Goal: Task Accomplishment & Management: Use online tool/utility

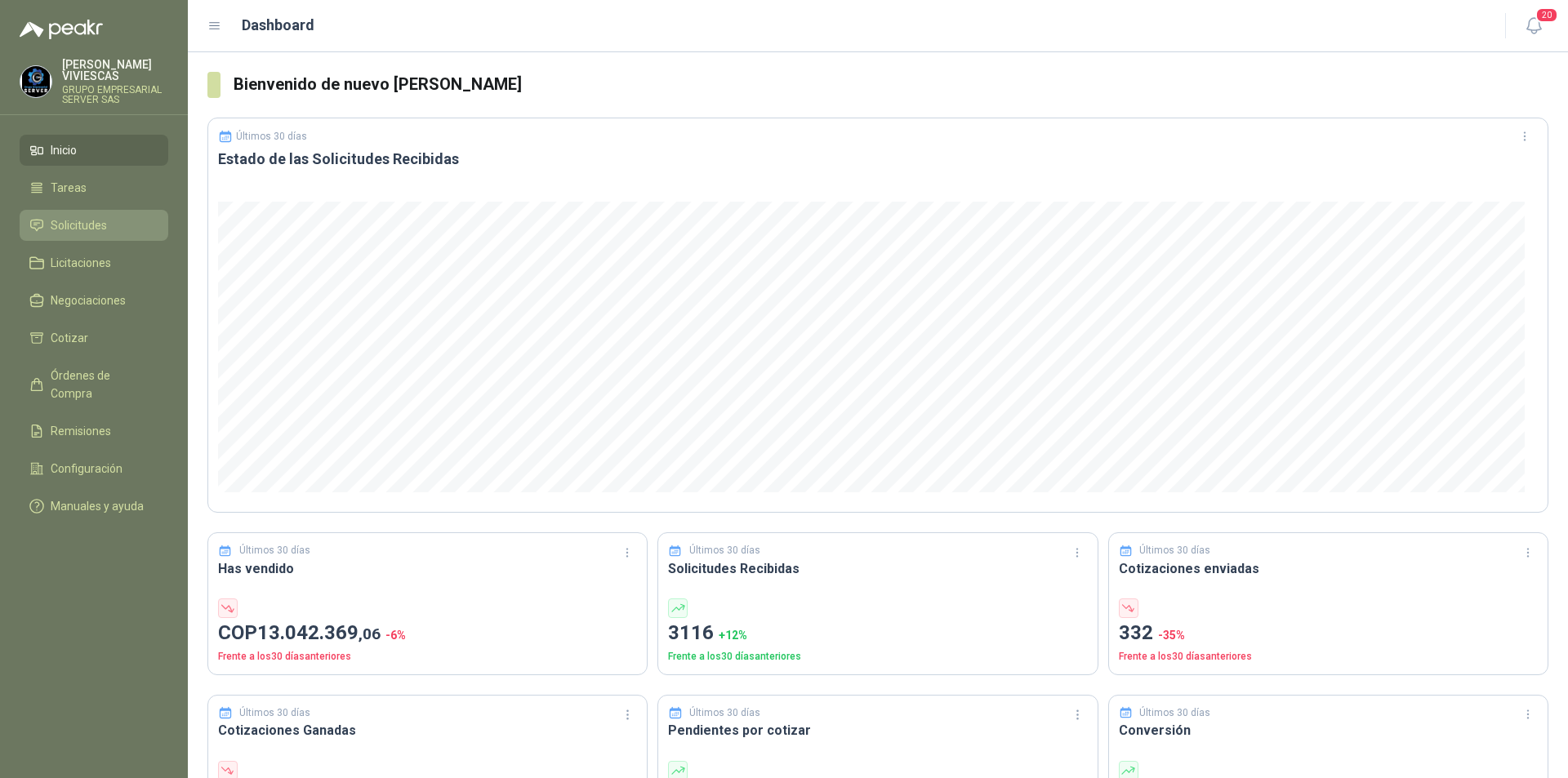
click at [94, 227] on span "Solicitudes" at bounding box center [79, 225] width 56 height 18
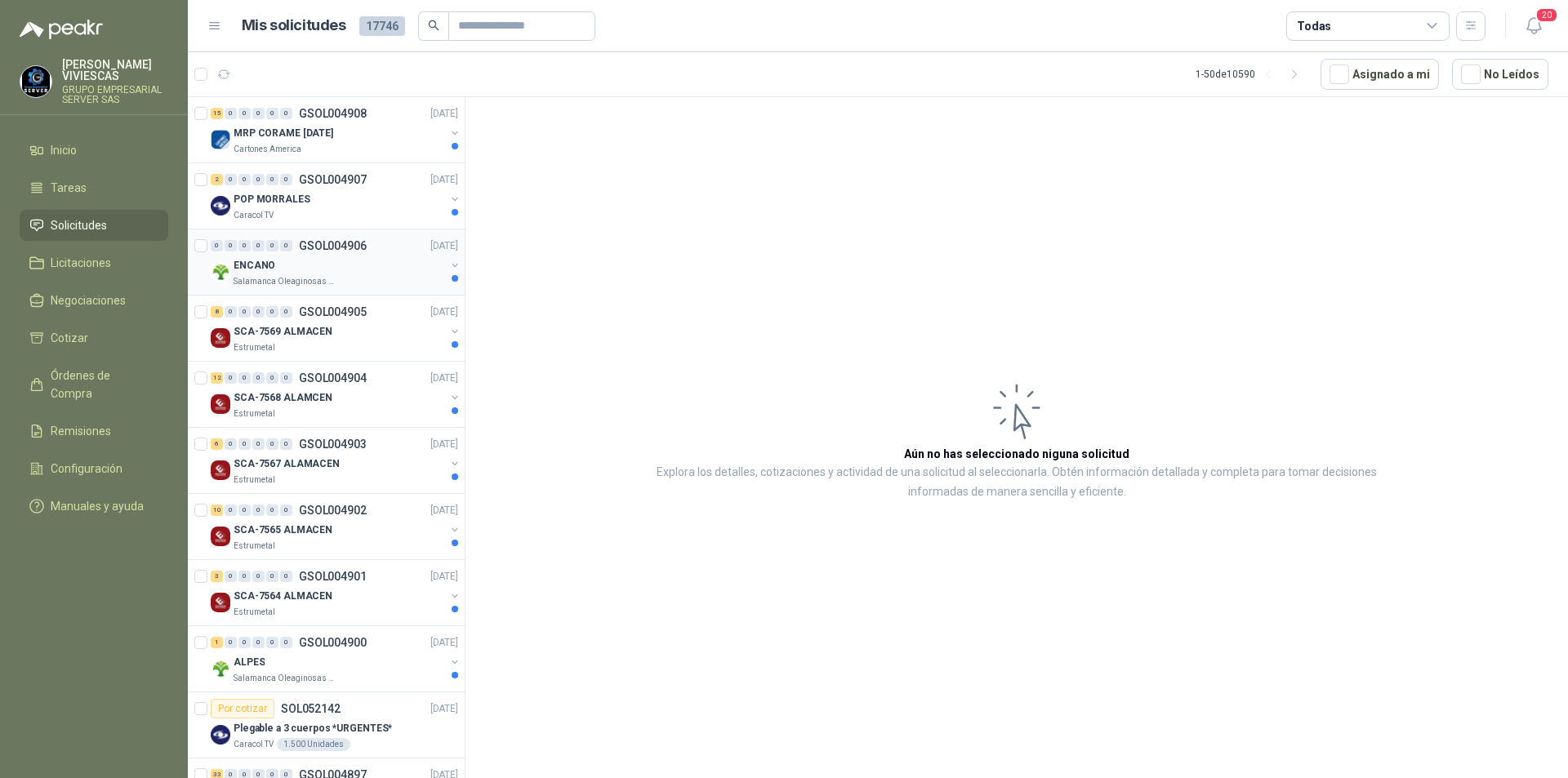
click at [274, 267] on div "ENCANO" at bounding box center [339, 265] width 211 height 20
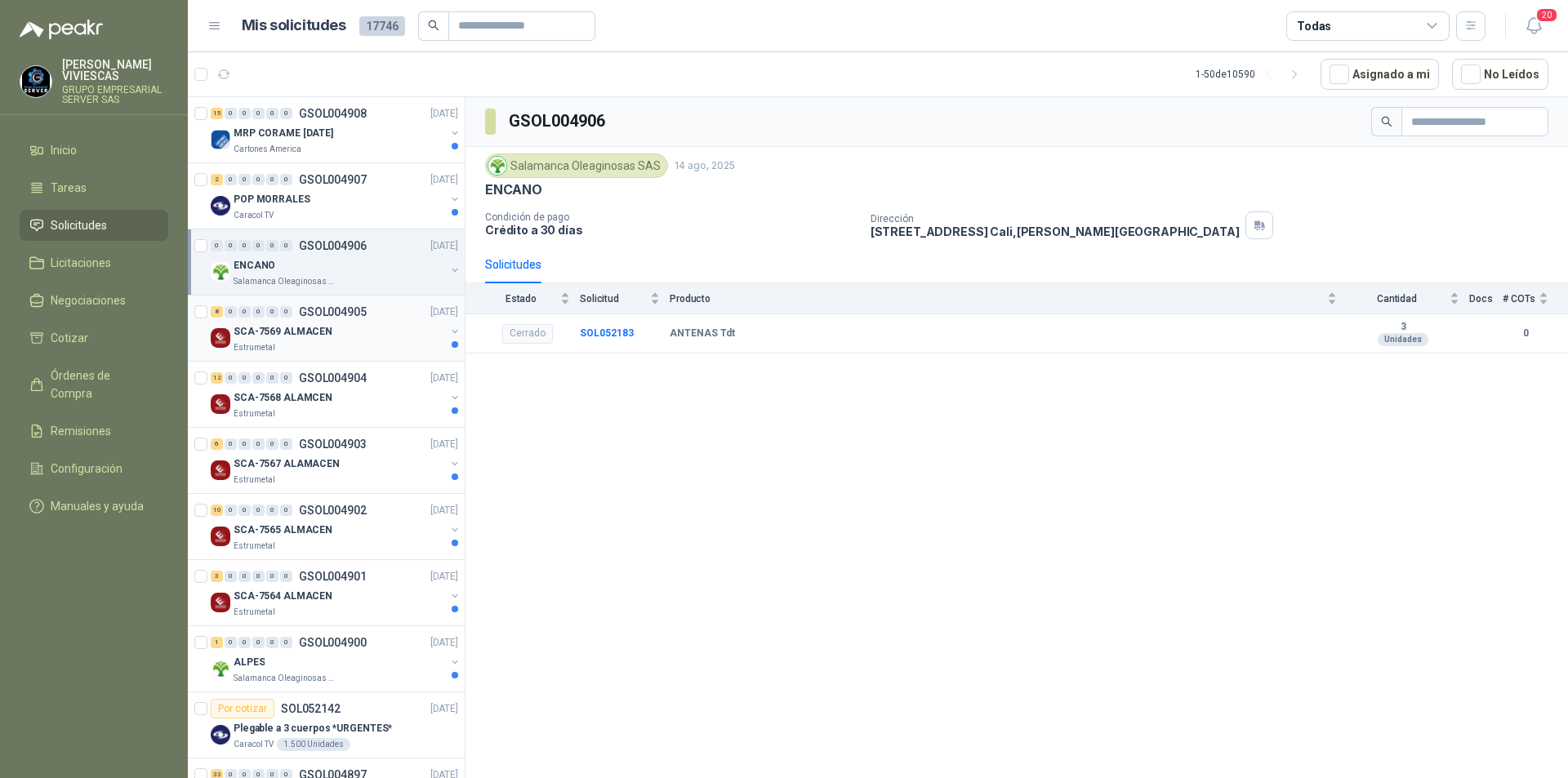
click at [267, 336] on p "SCA-7569 ALMACEN" at bounding box center [283, 332] width 99 height 16
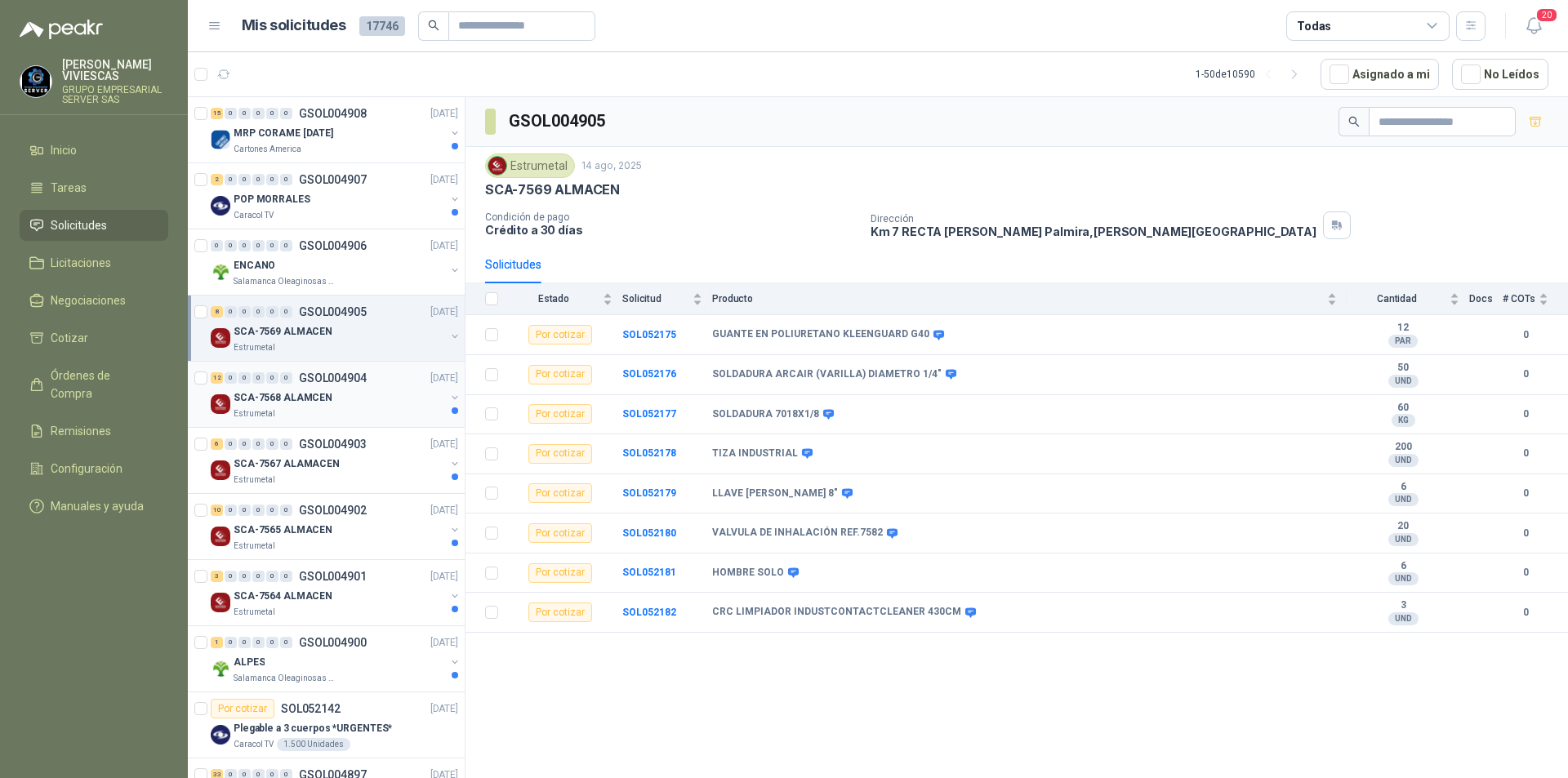
click at [284, 404] on p "SCA-7568 ALAMCEN" at bounding box center [283, 398] width 99 height 16
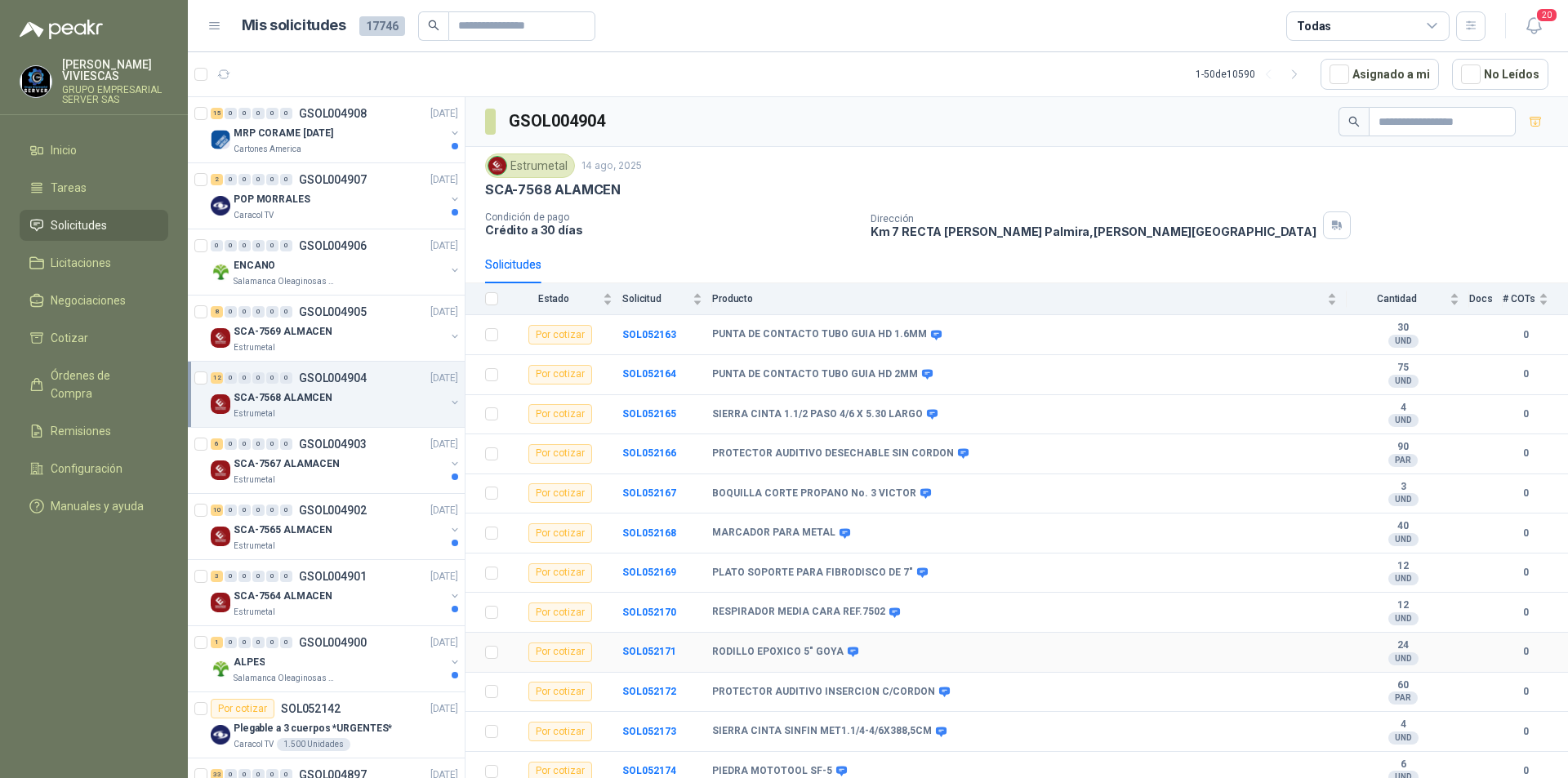
scroll to position [8, 0]
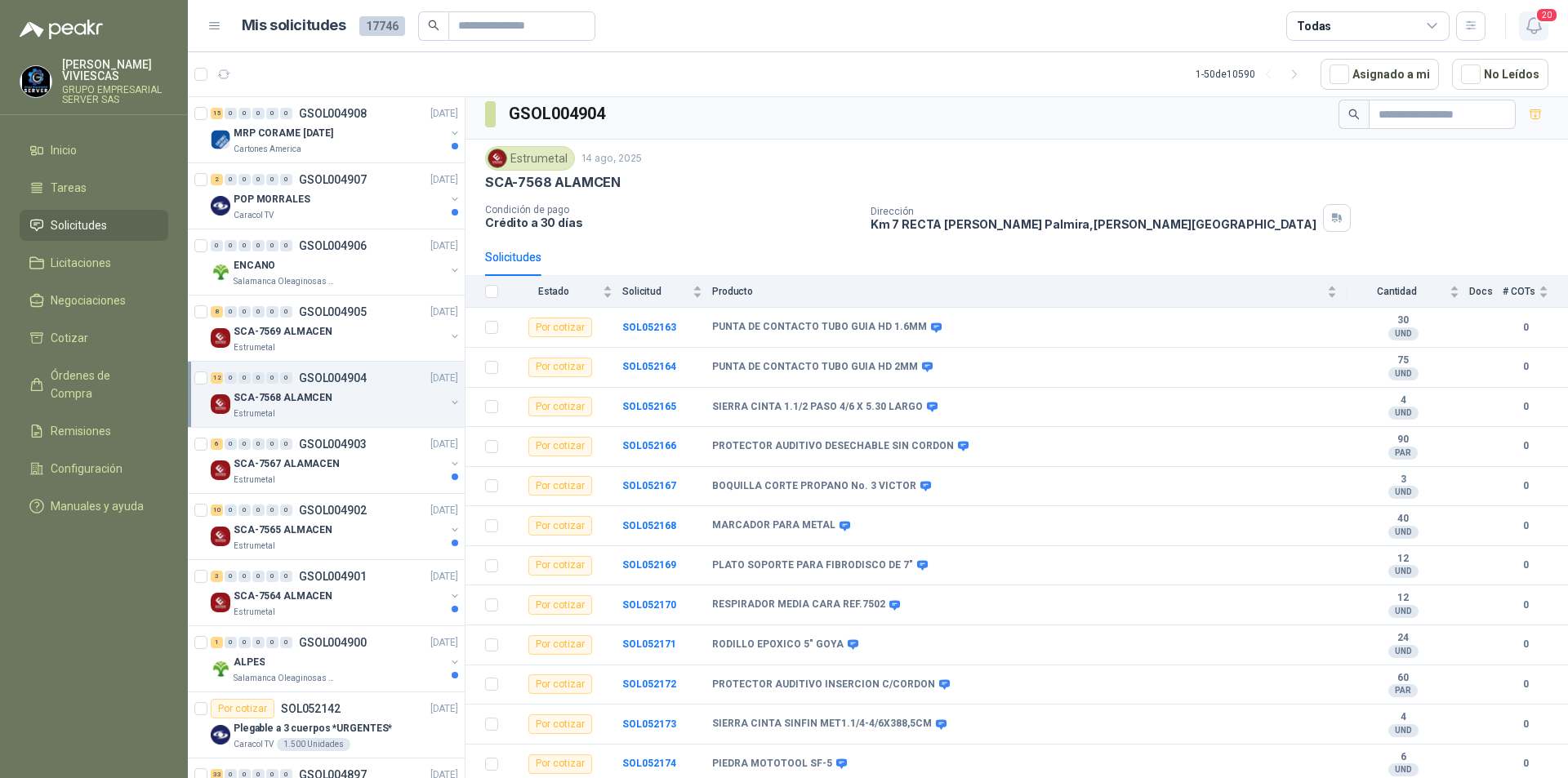
click at [1528, 25] on icon "button" at bounding box center [1533, 26] width 14 height 16
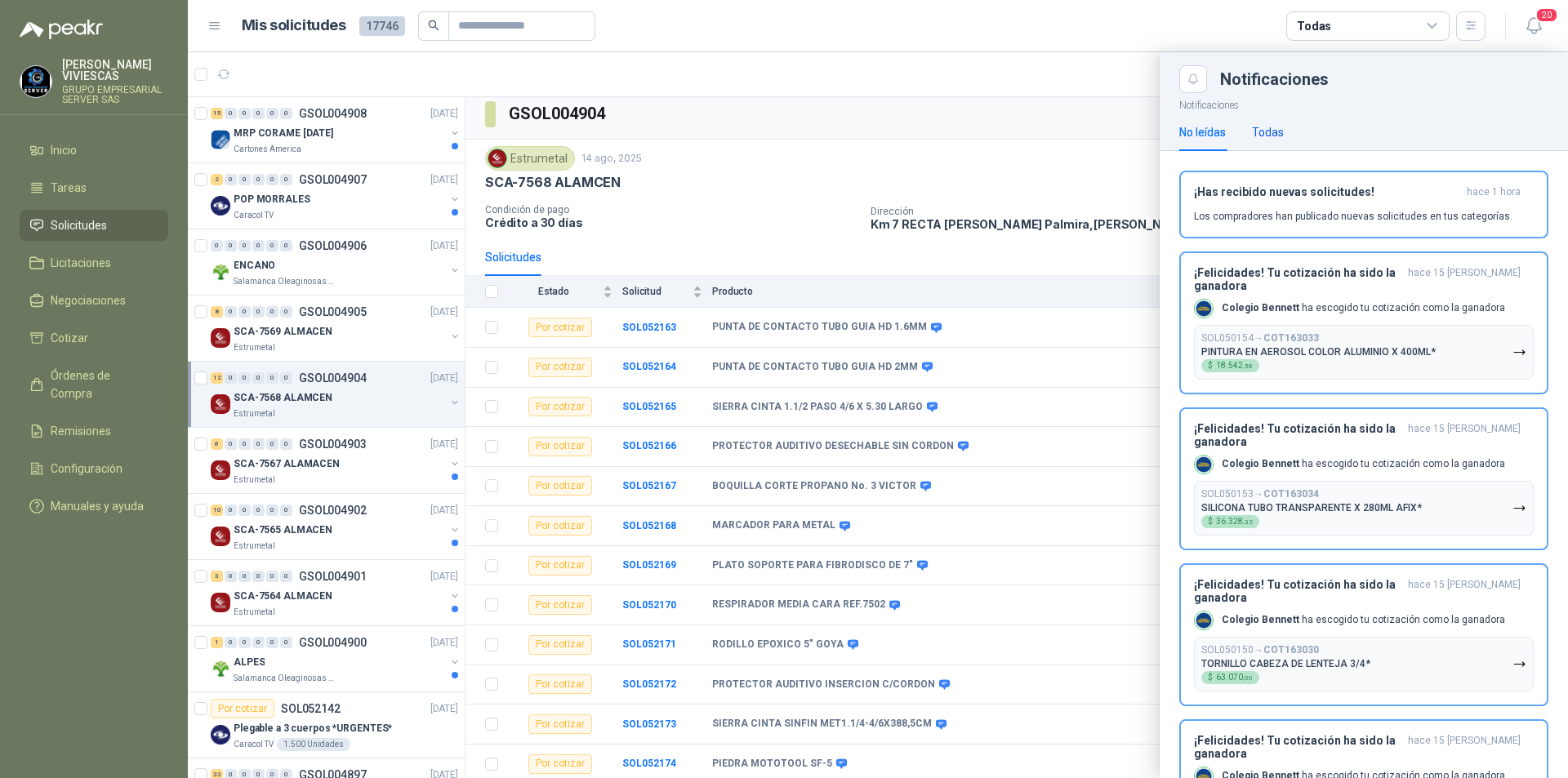
click at [1272, 130] on div "Todas" at bounding box center [1268, 132] width 32 height 18
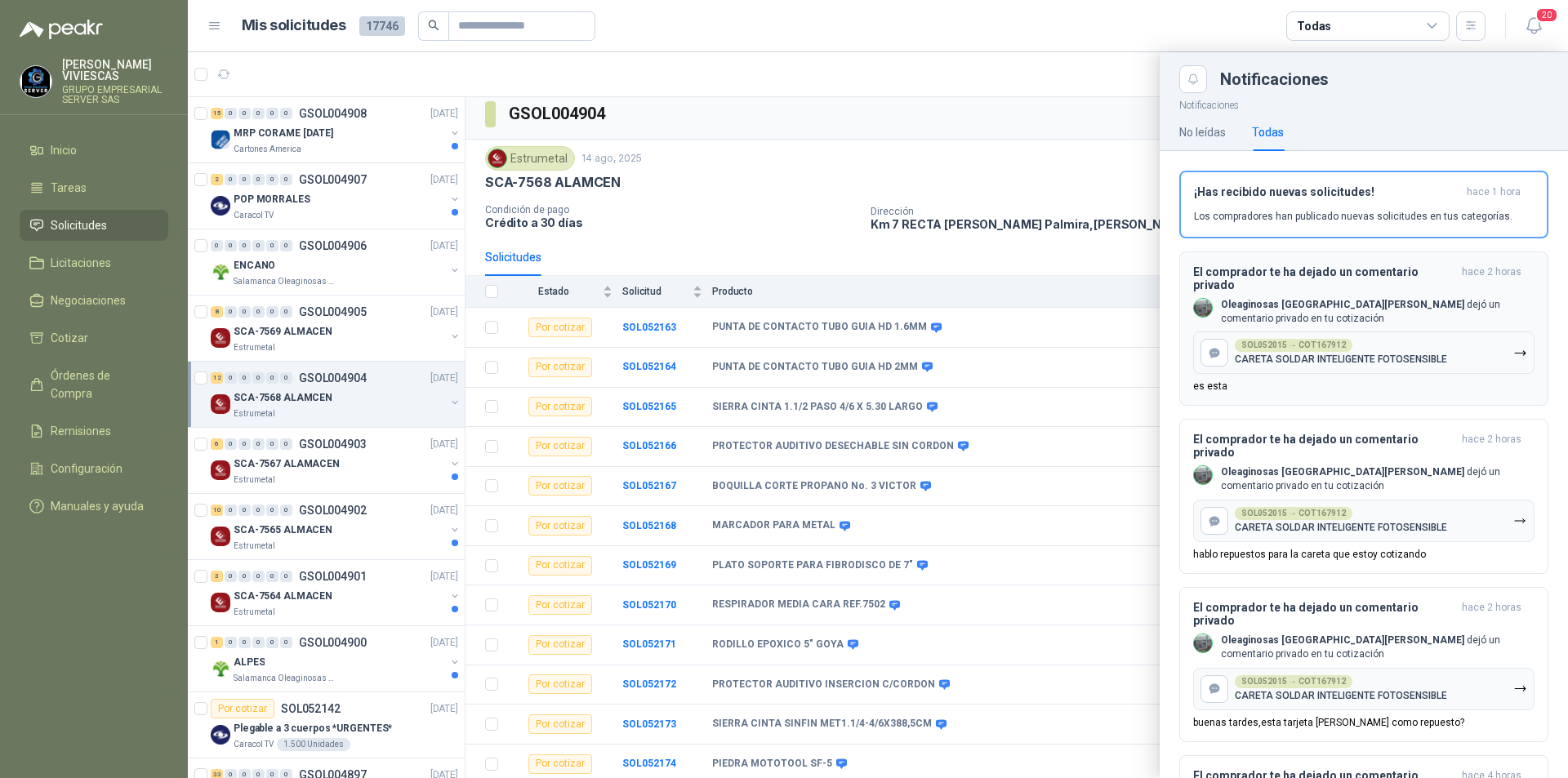
click at [1344, 361] on button "SOL052015 → COT167912 CARETA SOLDAR INTELIGENTE FOTOSENSIBLE" at bounding box center [1364, 352] width 342 height 42
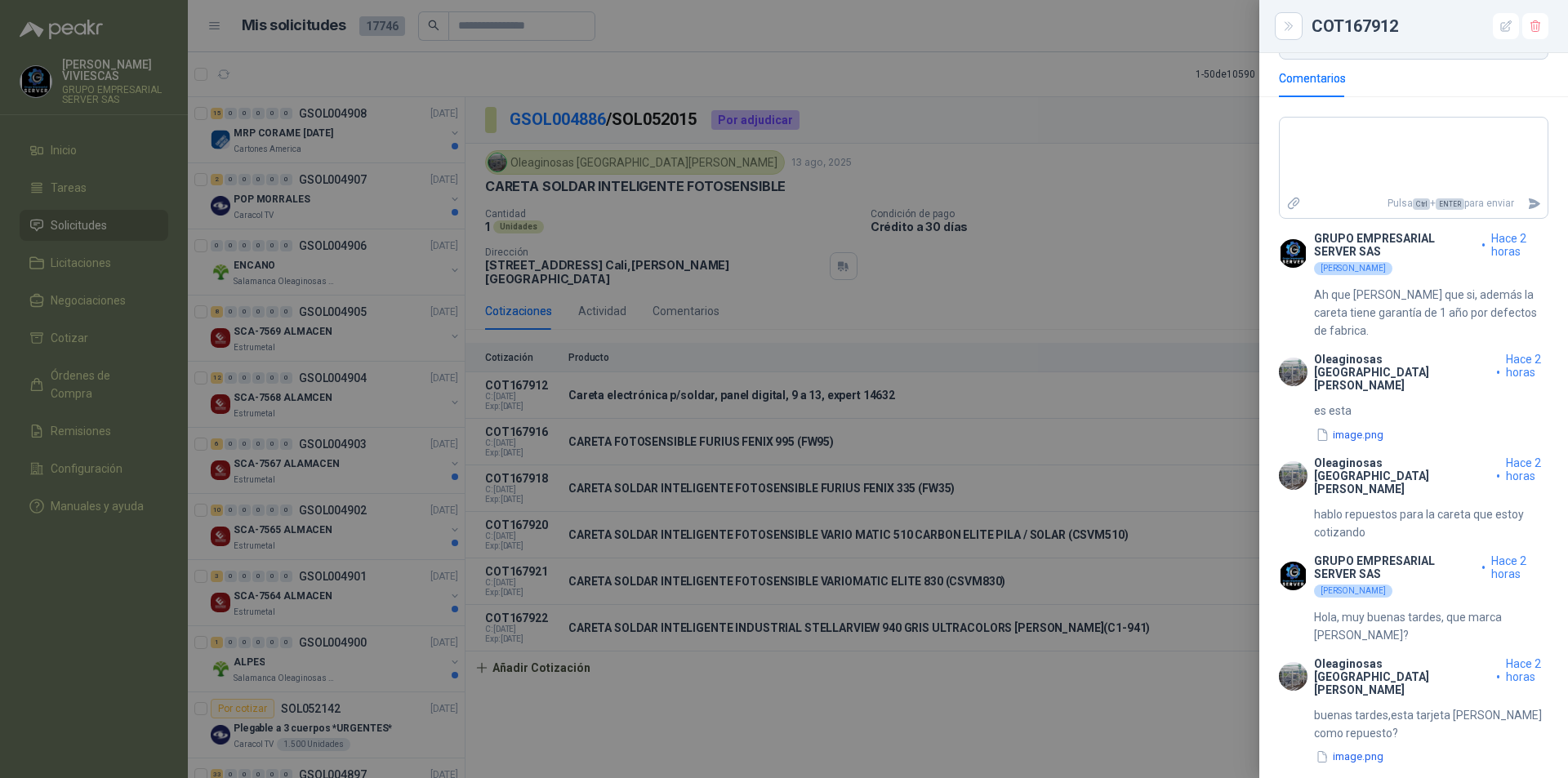
scroll to position [409, 0]
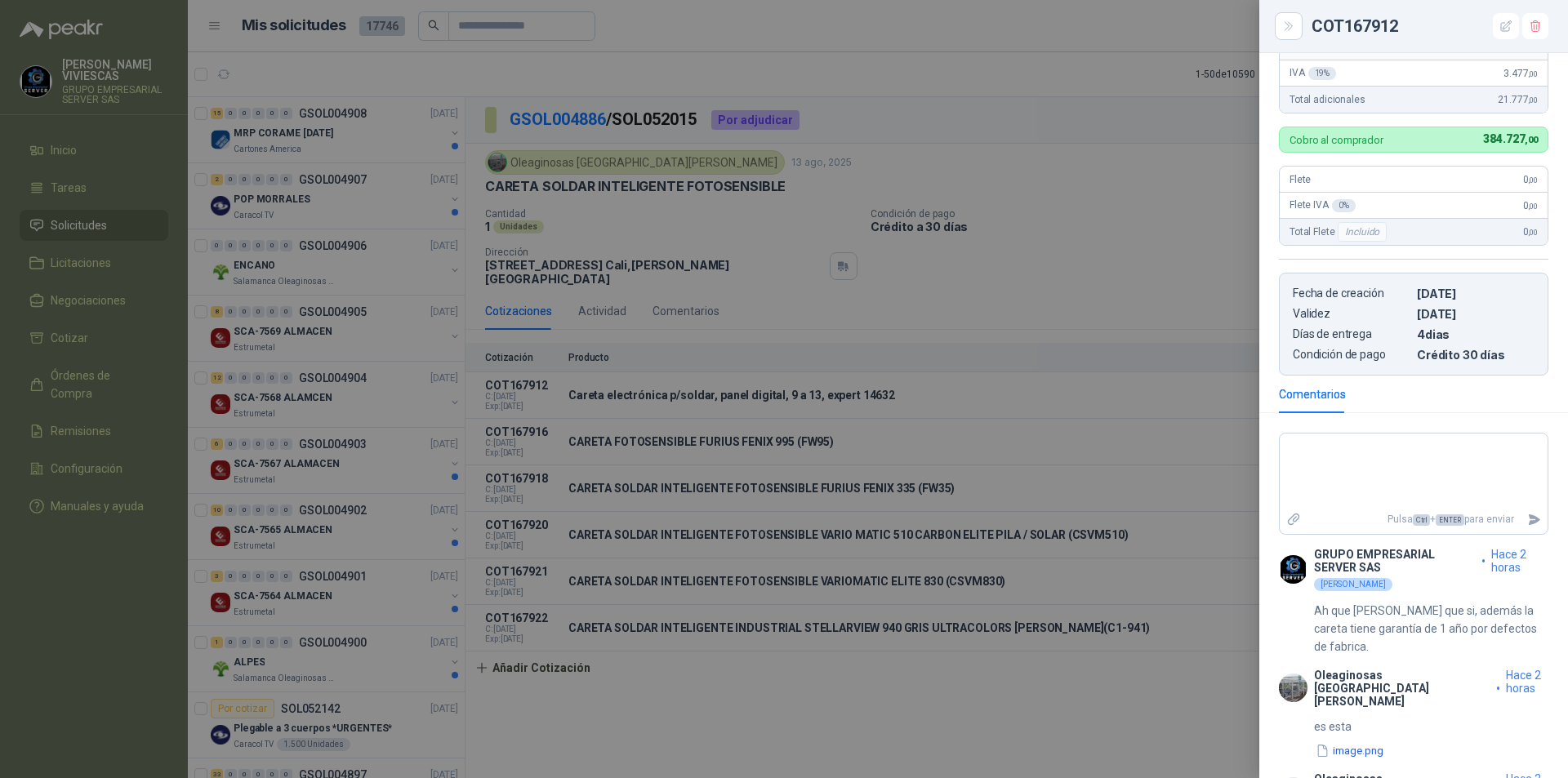
click at [1057, 257] on div at bounding box center [784, 389] width 1568 height 778
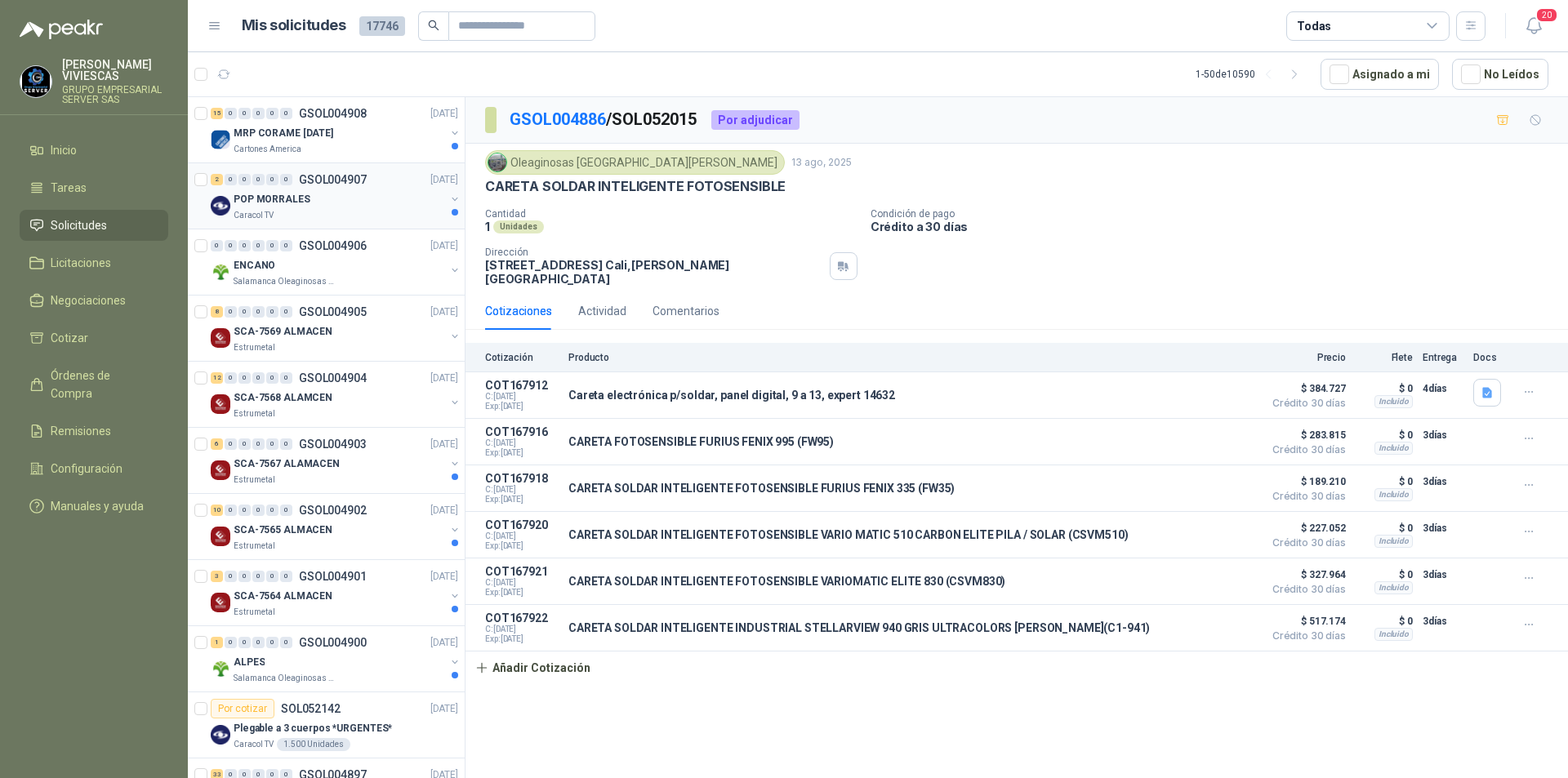
click at [304, 216] on div "Caracol TV" at bounding box center [339, 215] width 211 height 13
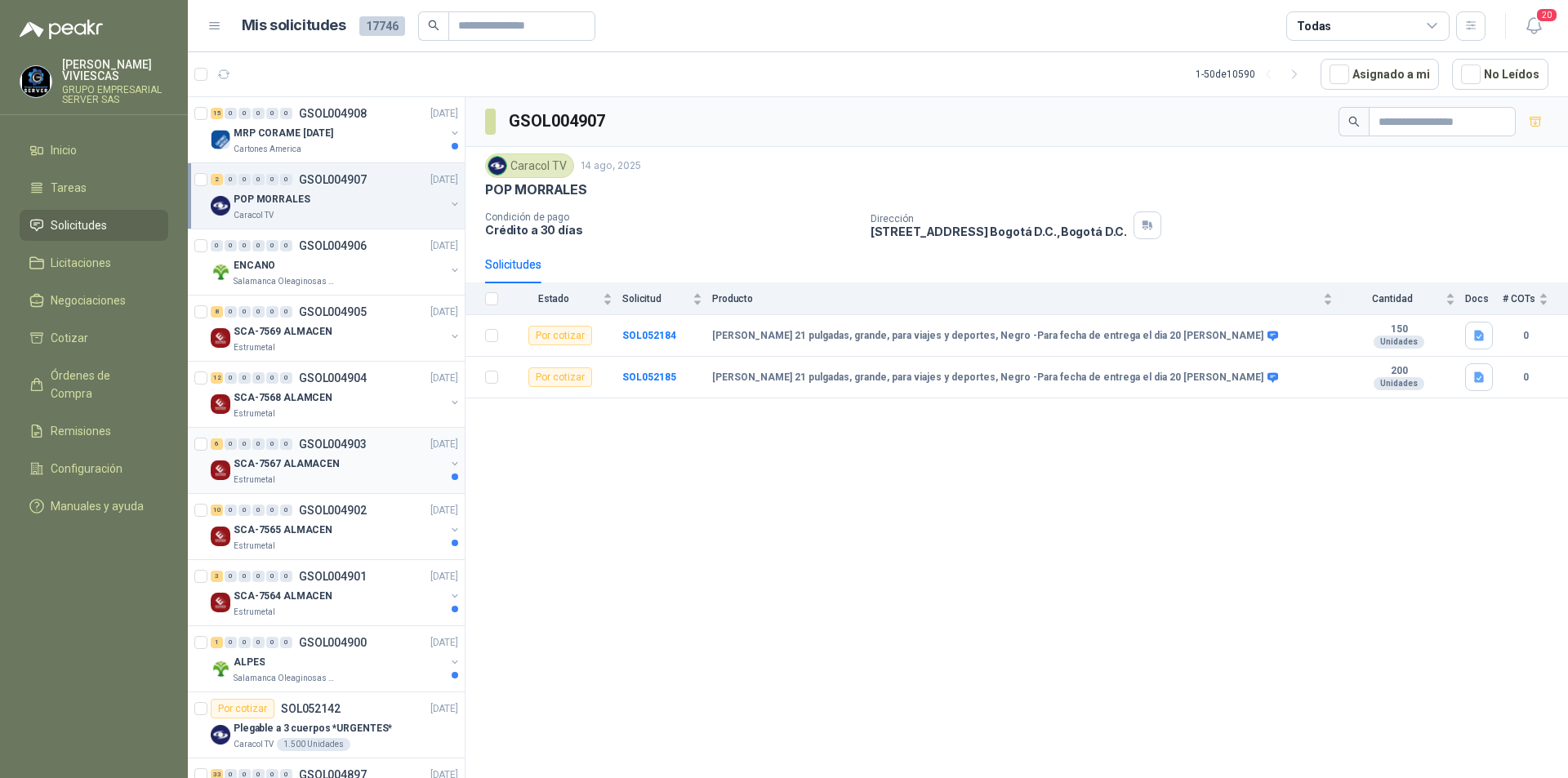
click at [314, 479] on div "Estrumetal" at bounding box center [339, 480] width 211 height 13
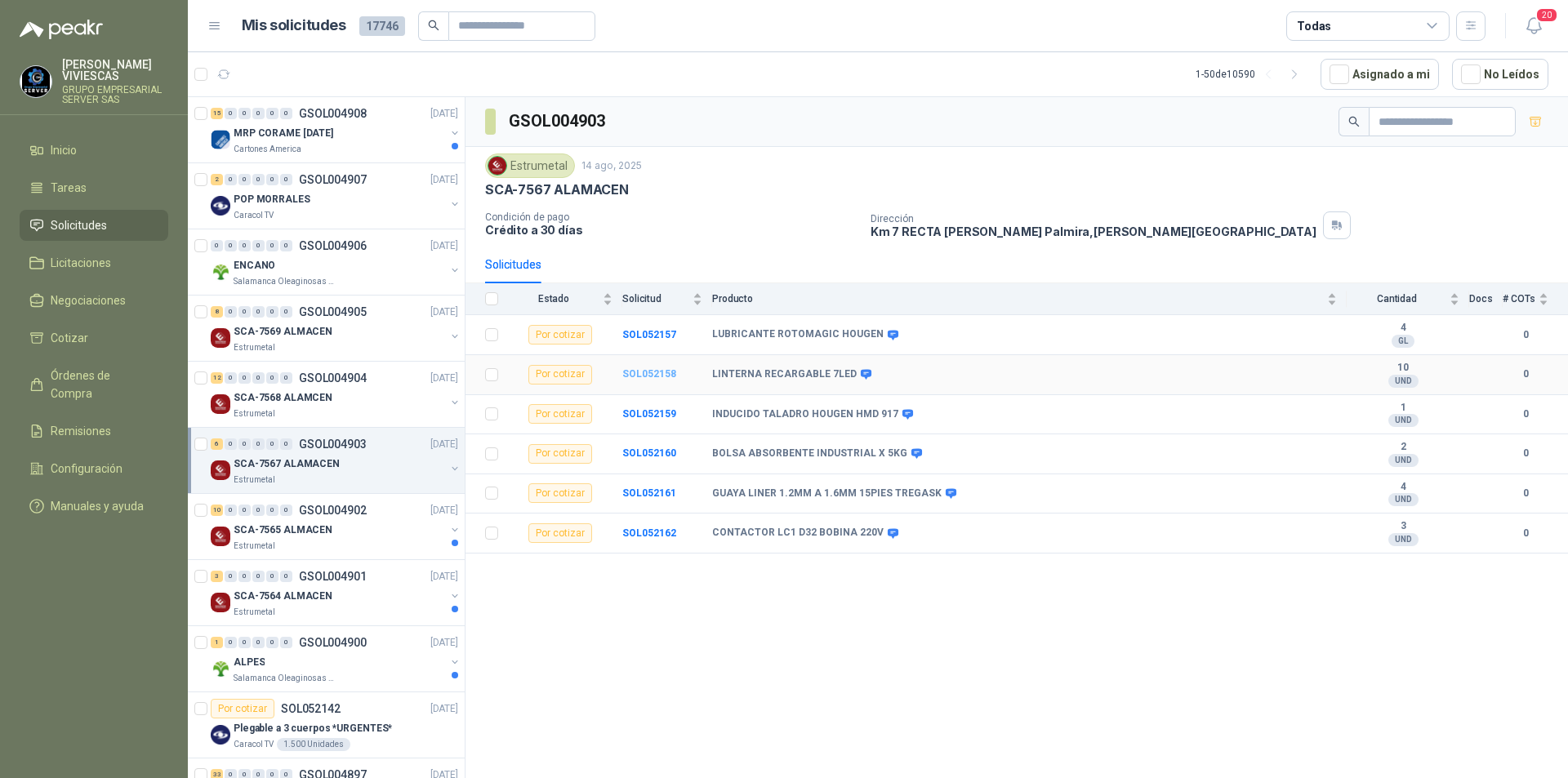
click at [646, 374] on b "SOL052158" at bounding box center [649, 373] width 54 height 11
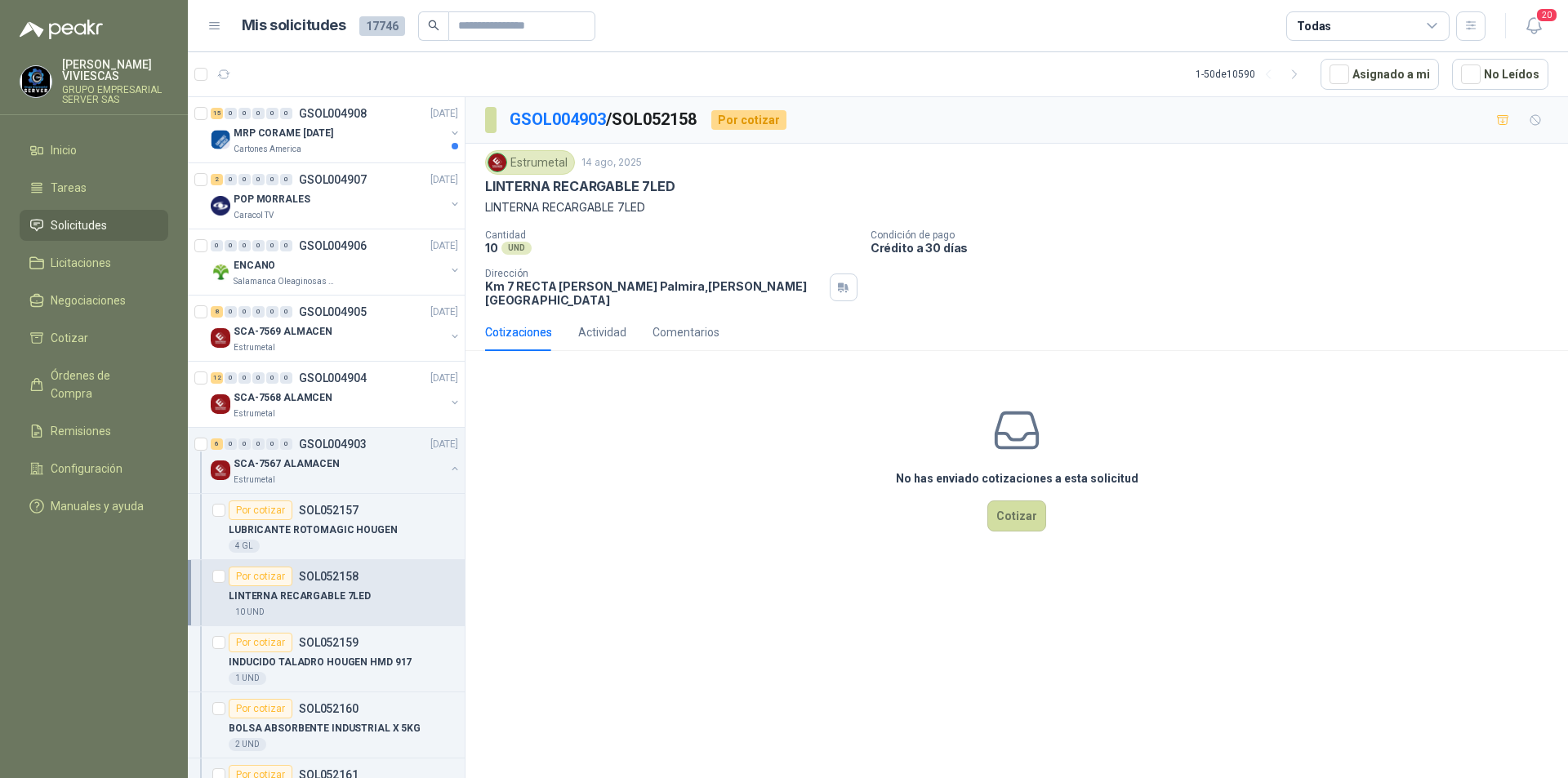
click at [773, 558] on div "No has enviado cotizaciones a esta solicitud Cotizar" at bounding box center [1016, 467] width 1102 height 208
click at [297, 524] on p "LUBRICANTE ROTOMAGIC HOUGEN" at bounding box center [313, 530] width 169 height 16
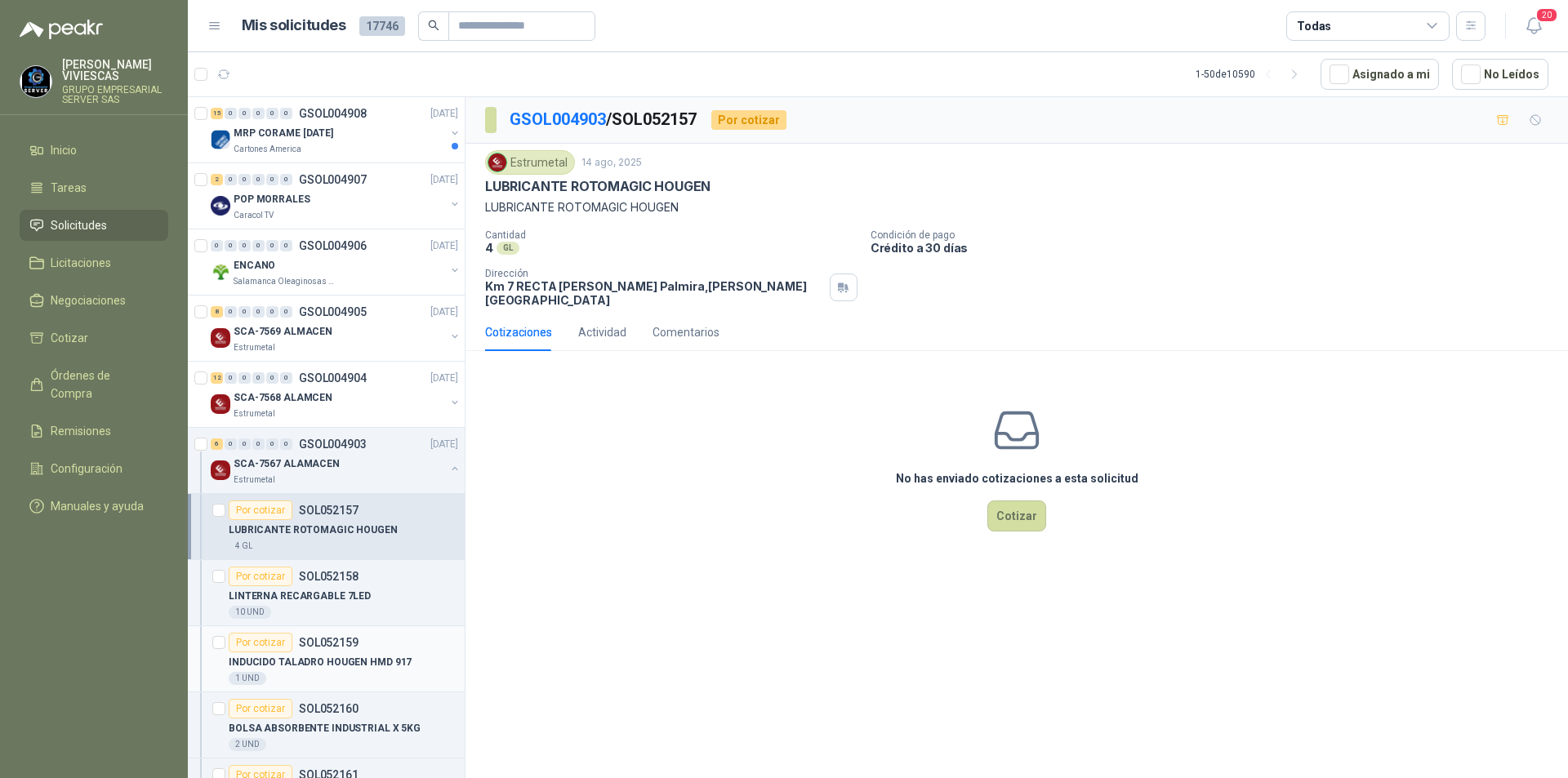
click at [293, 667] on p "INDUCIDO TALADRO HOUGEN HMD 917" at bounding box center [320, 662] width 183 height 16
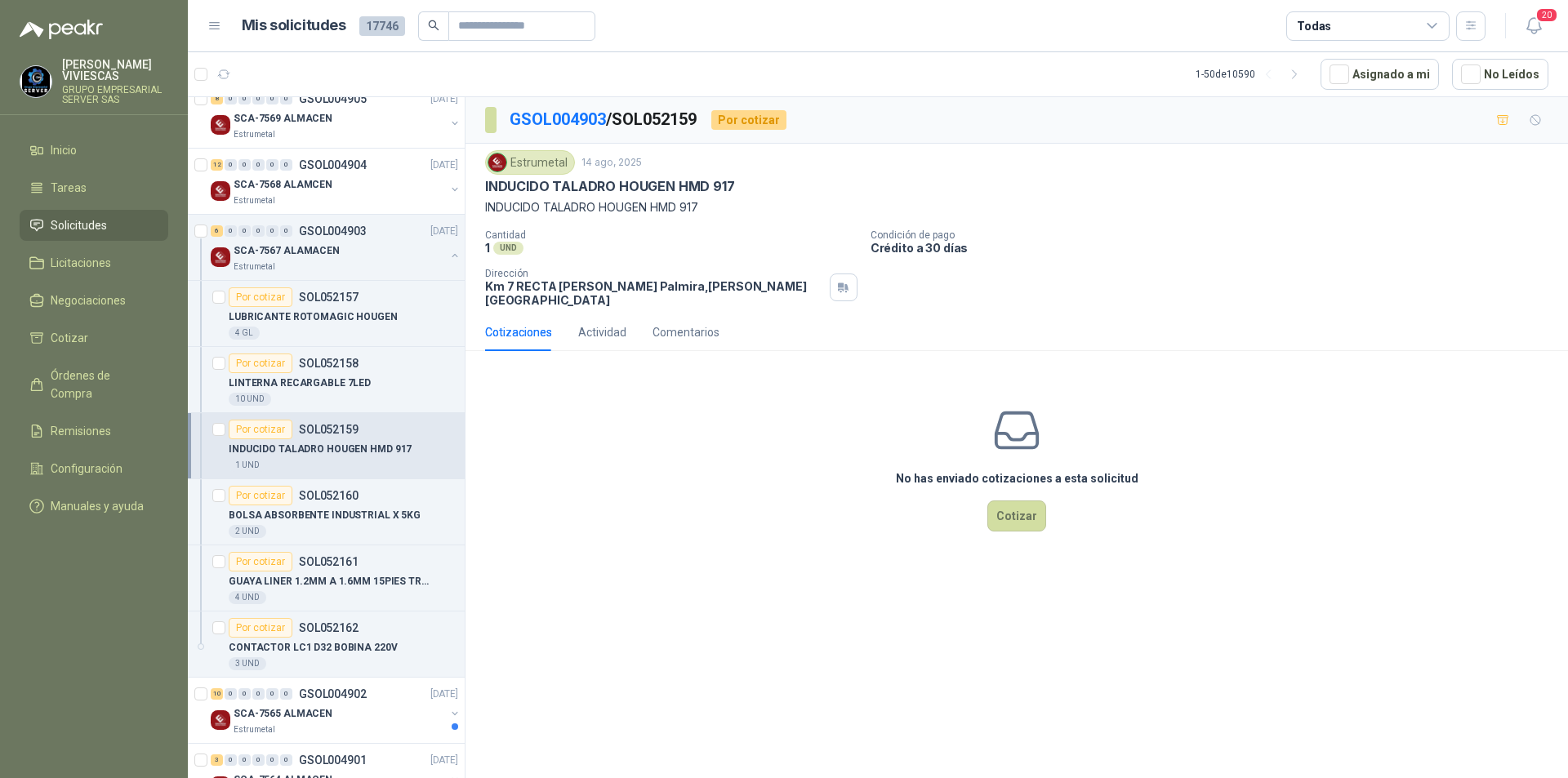
scroll to position [245, 0]
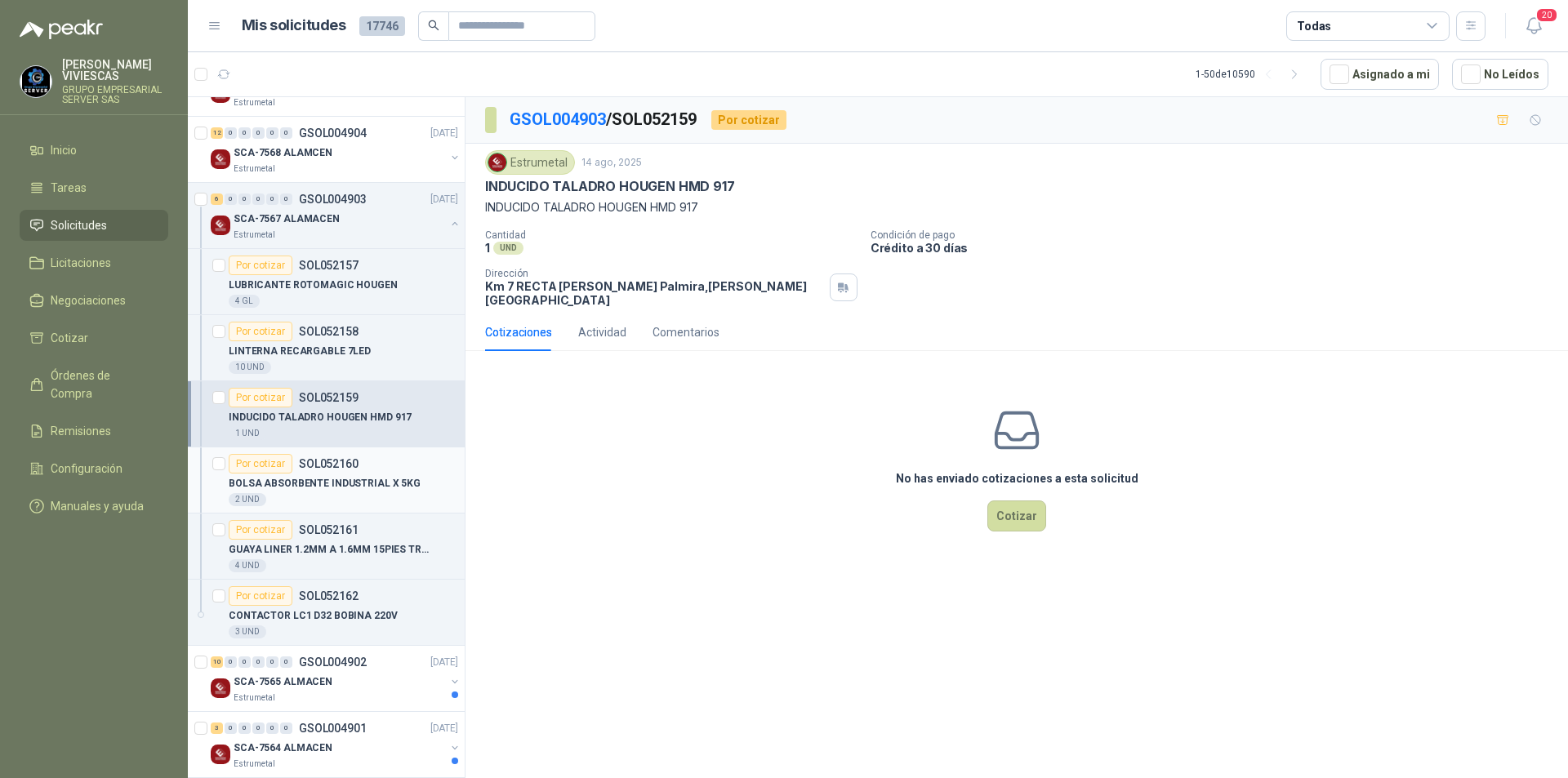
click at [293, 488] on p "BOLSA ABSORBENTE INDUSTRIAL X 5KG" at bounding box center [324, 484] width 192 height 16
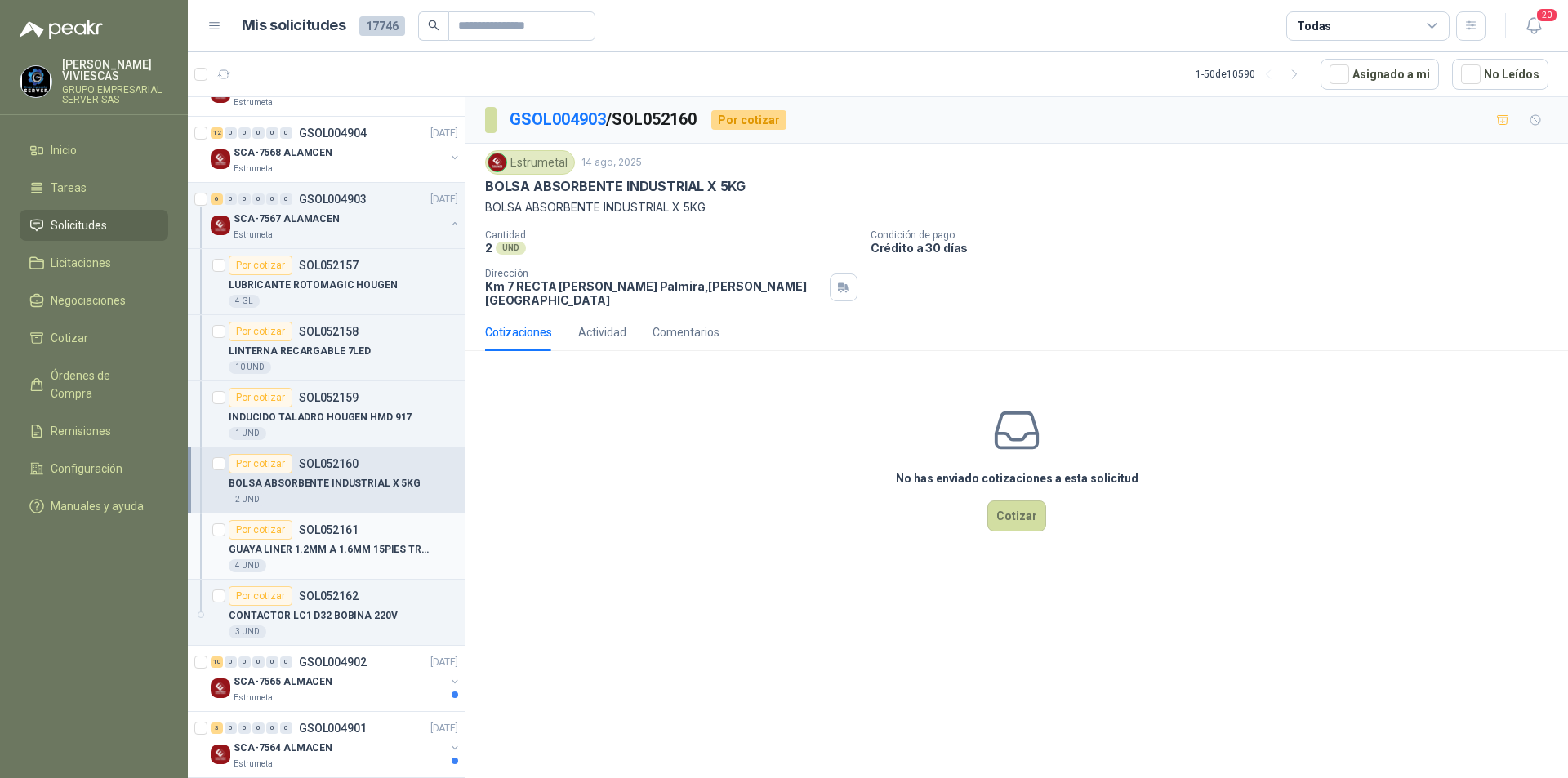
click at [305, 557] on div "GUAYA LINER 1.2MM A 1.6MM 15PIES TREGASK" at bounding box center [343, 549] width 230 height 20
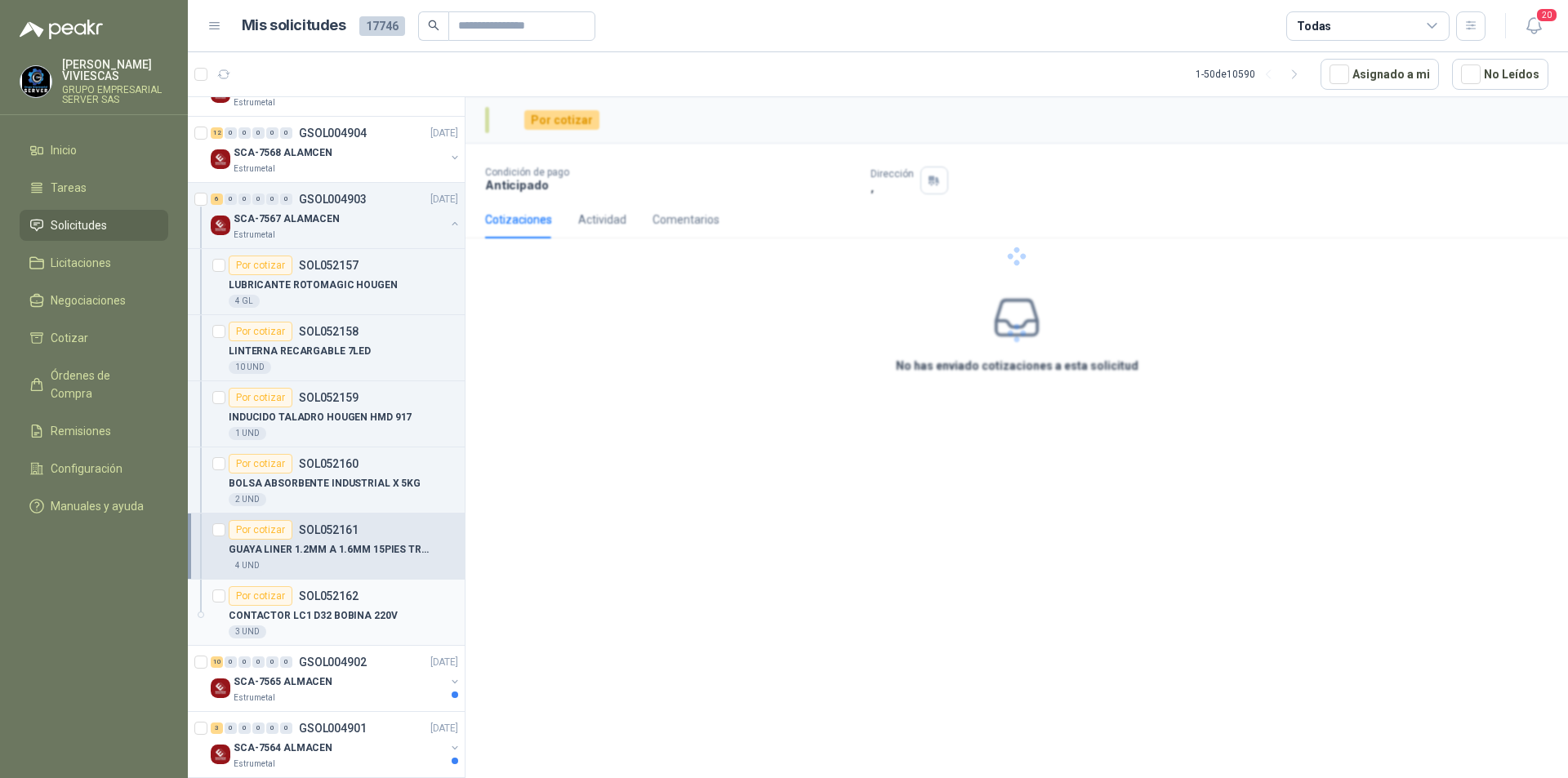
click at [280, 614] on p "CONTACTOR LC1 D32 BOBINA 220V" at bounding box center [313, 616] width 169 height 16
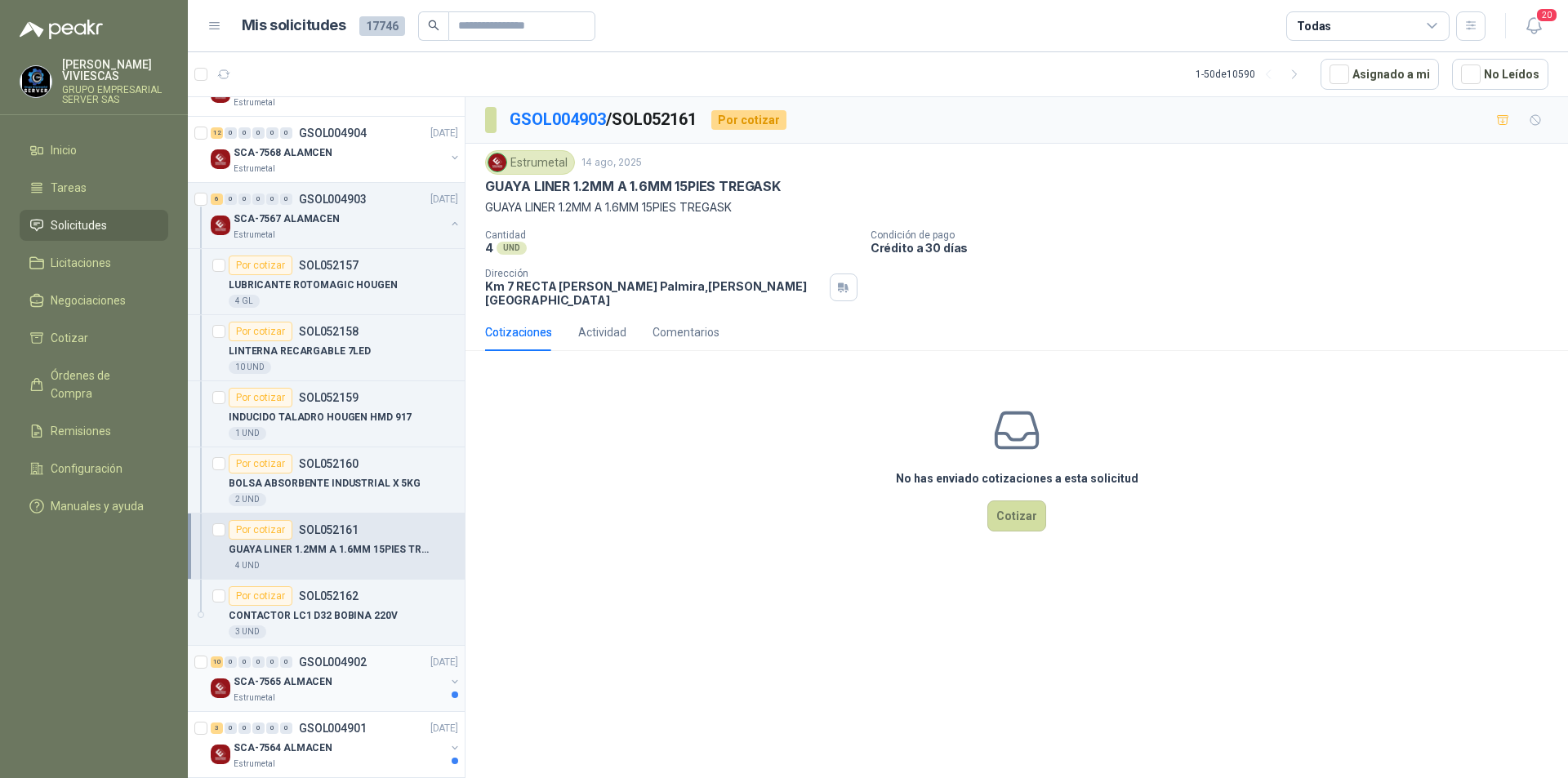
click at [285, 686] on p "SCA-7565 ALMACEN" at bounding box center [283, 682] width 99 height 16
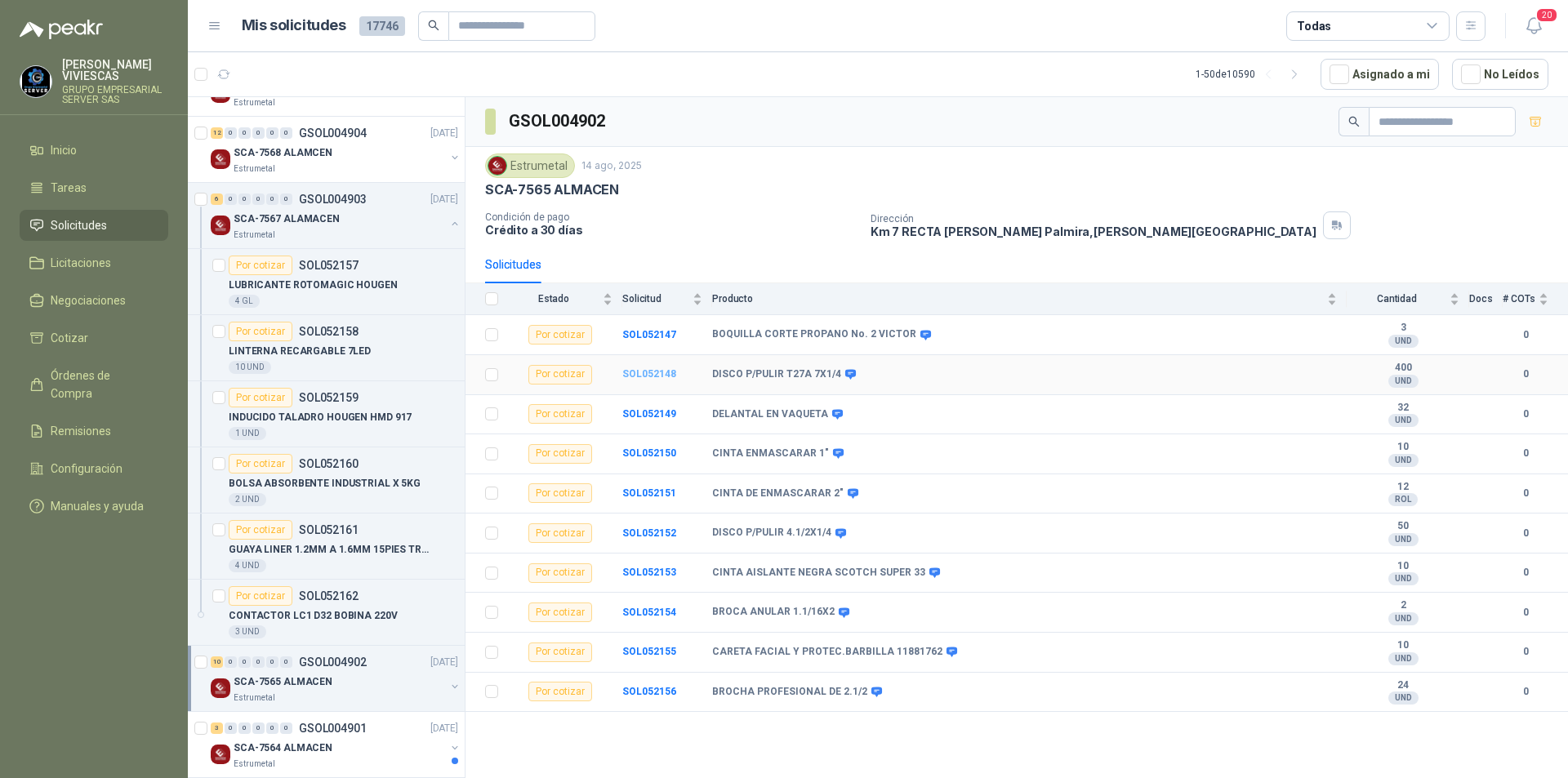
click at [651, 370] on b "SOL052148" at bounding box center [649, 373] width 54 height 11
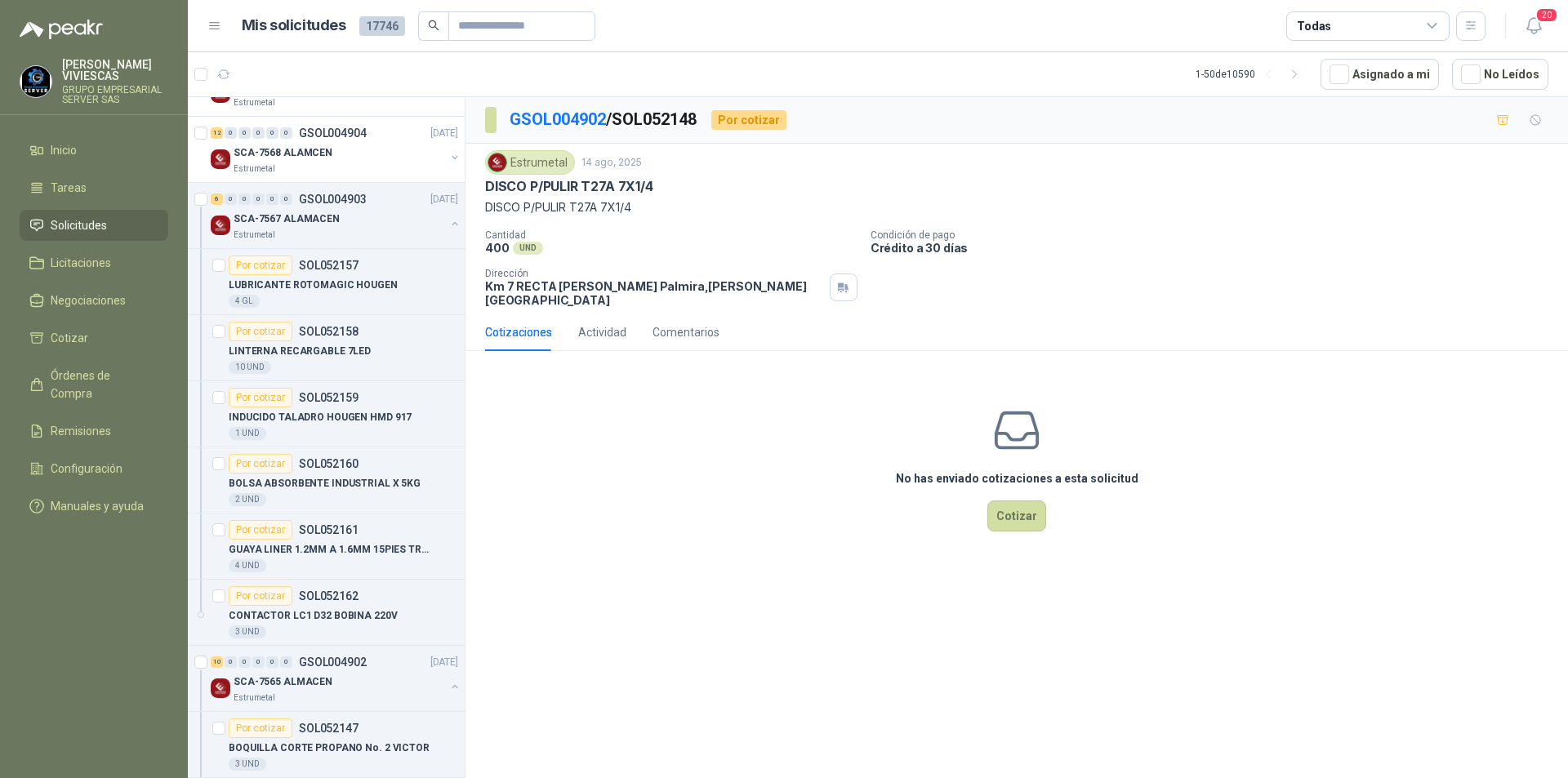
drag, startPoint x: 483, startPoint y: 188, endPoint x: 670, endPoint y: 174, distance: 187.5
click at [681, 174] on div "Estrumetal 14 ago, 2025 DISCO P/PULIR T27A 7X1/4 DISCO P/PULIR T27A 7X1/4 Canti…" at bounding box center [1016, 229] width 1102 height 170
click at [583, 184] on p "DISCO P/PULIR T27A 7X1/4" at bounding box center [569, 186] width 168 height 17
drag, startPoint x: 495, startPoint y: 210, endPoint x: 645, endPoint y: 206, distance: 150.1
click at [645, 206] on p "DISCO P/PULIR T27A 7X1/4" at bounding box center [1017, 207] width 1063 height 18
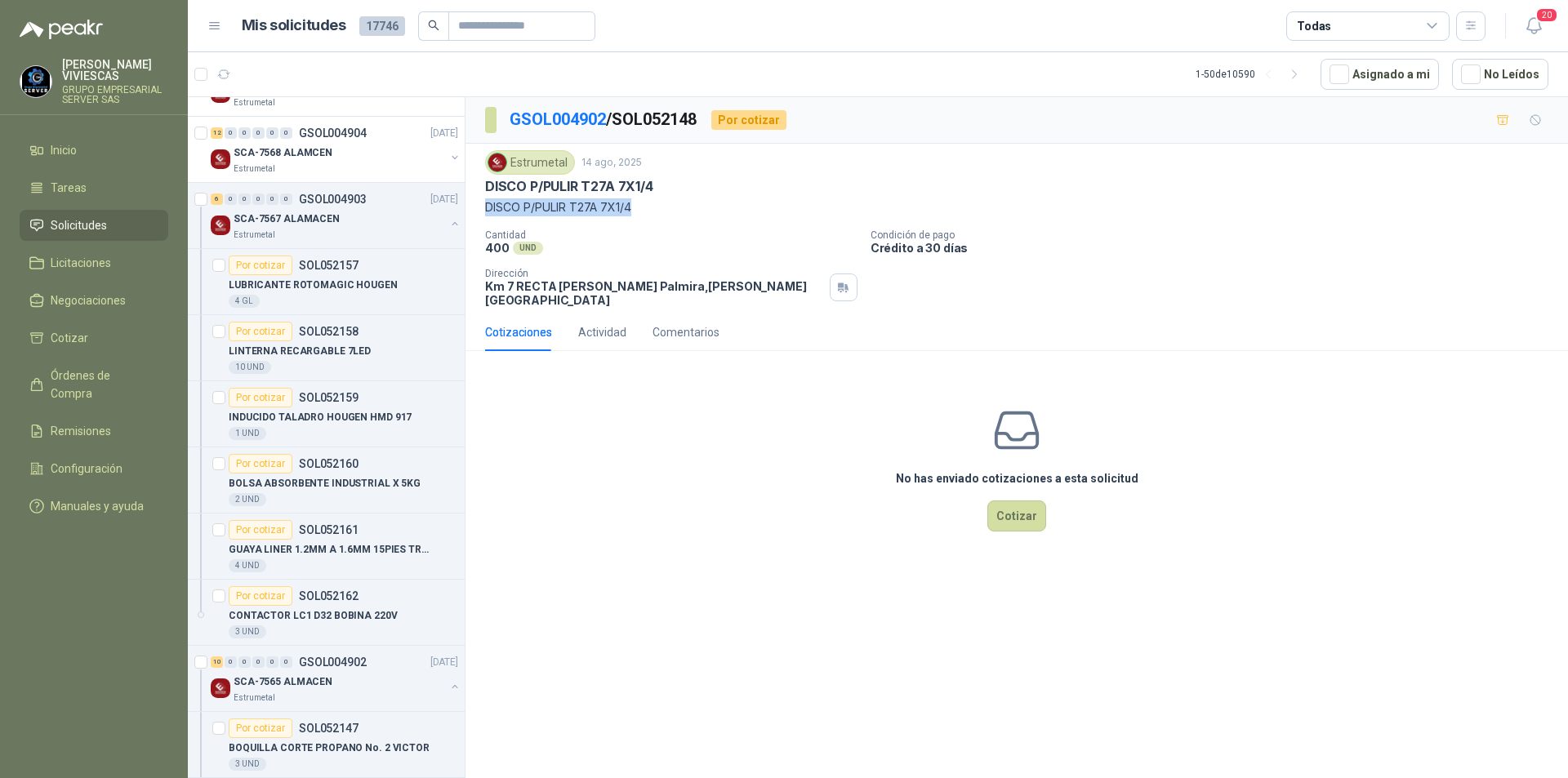
copy p "DISCO P/PULIR T27A 7X1/4"
click at [1529, 25] on icon "button" at bounding box center [1534, 26] width 21 height 21
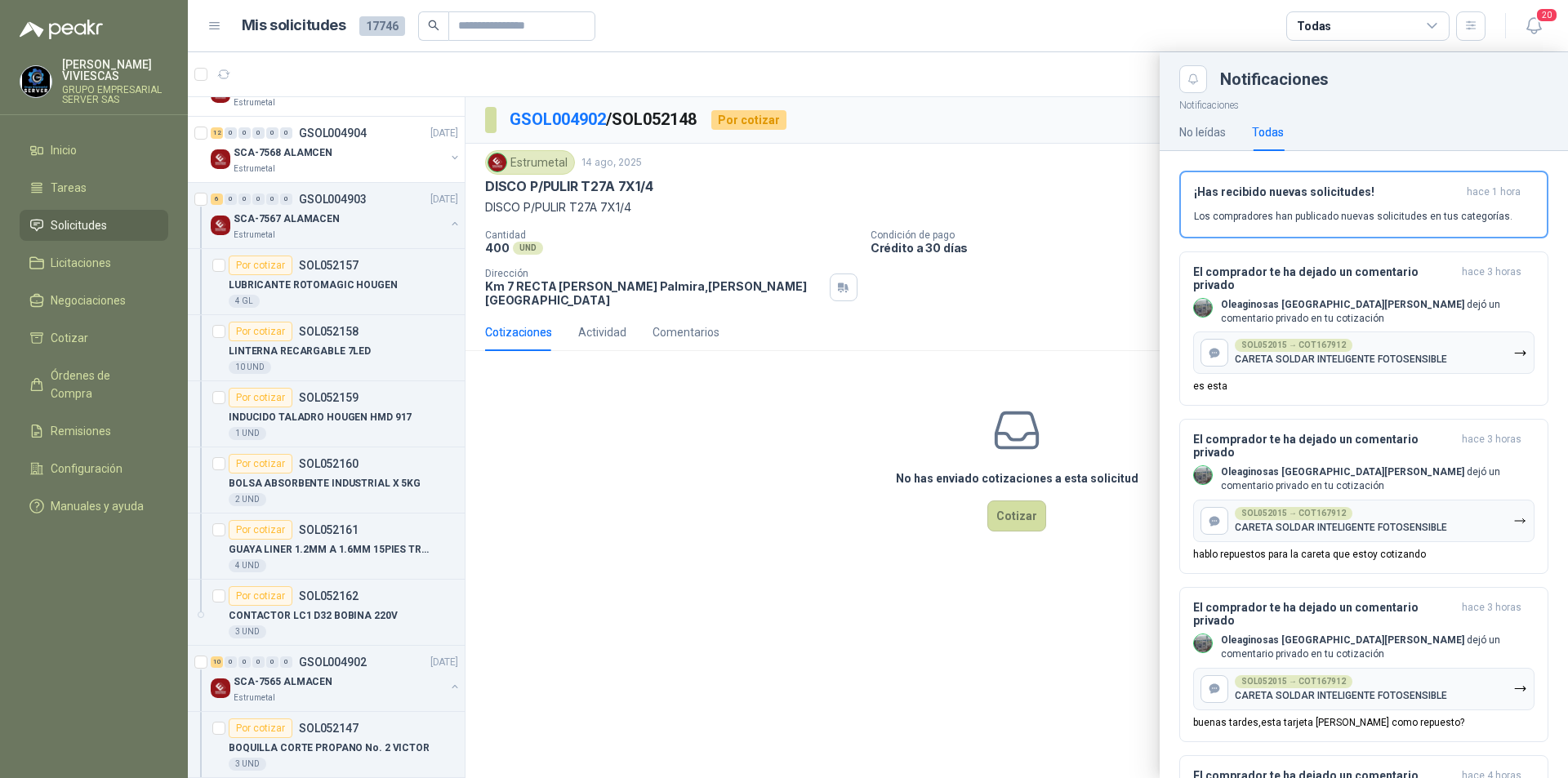
drag, startPoint x: 1275, startPoint y: 135, endPoint x: 1263, endPoint y: 135, distance: 12.0
click at [1273, 134] on div "Todas" at bounding box center [1268, 132] width 32 height 18
click at [1230, 376] on div "El comprador te ha dejado un comentario privado hace 3 horas Oleaginosas San [P…" at bounding box center [1364, 329] width 342 height 128
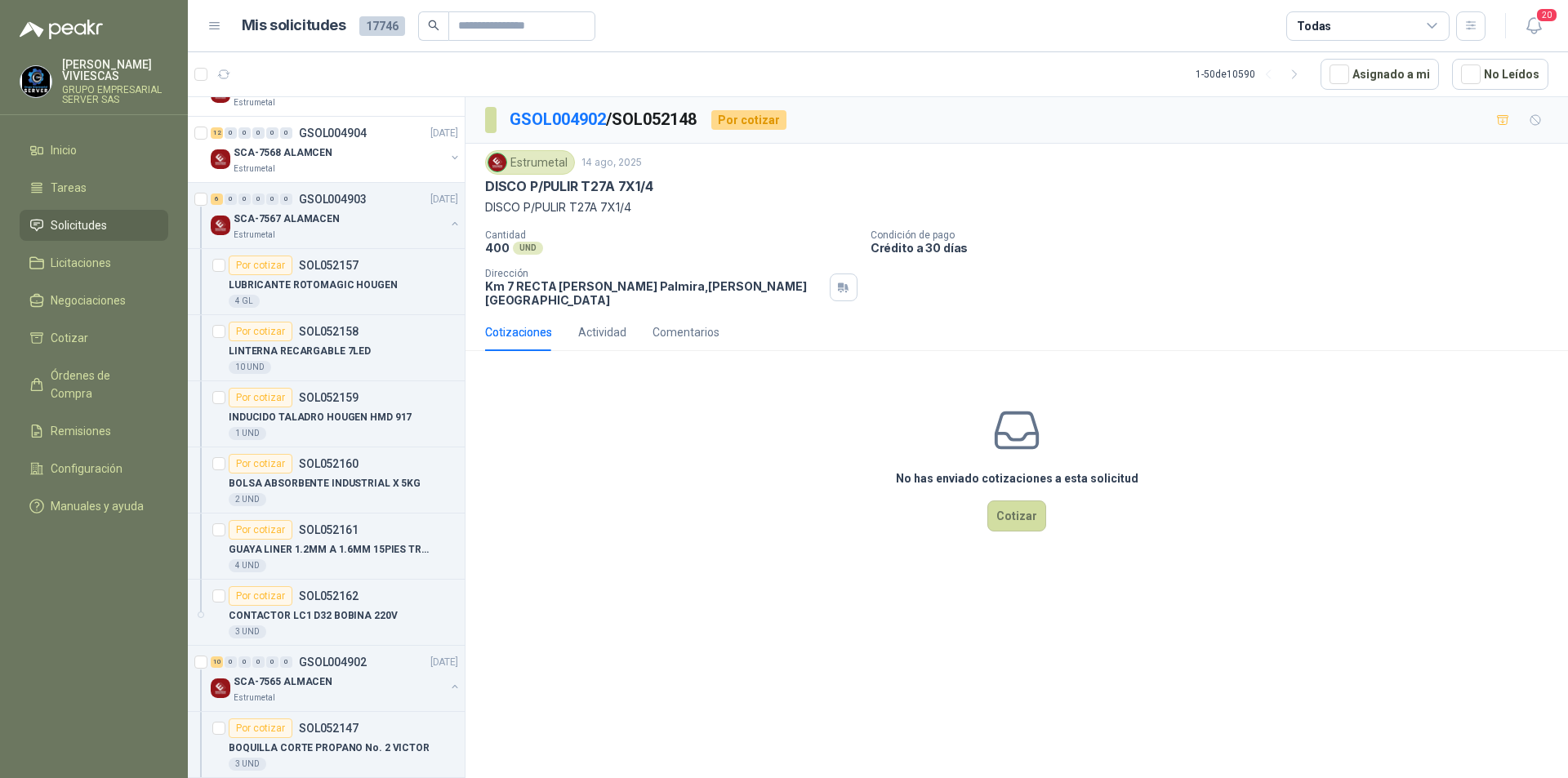
click at [1412, 529] on div "No has enviado cotizaciones a esta solicitud Cotizar" at bounding box center [1016, 467] width 1102 height 208
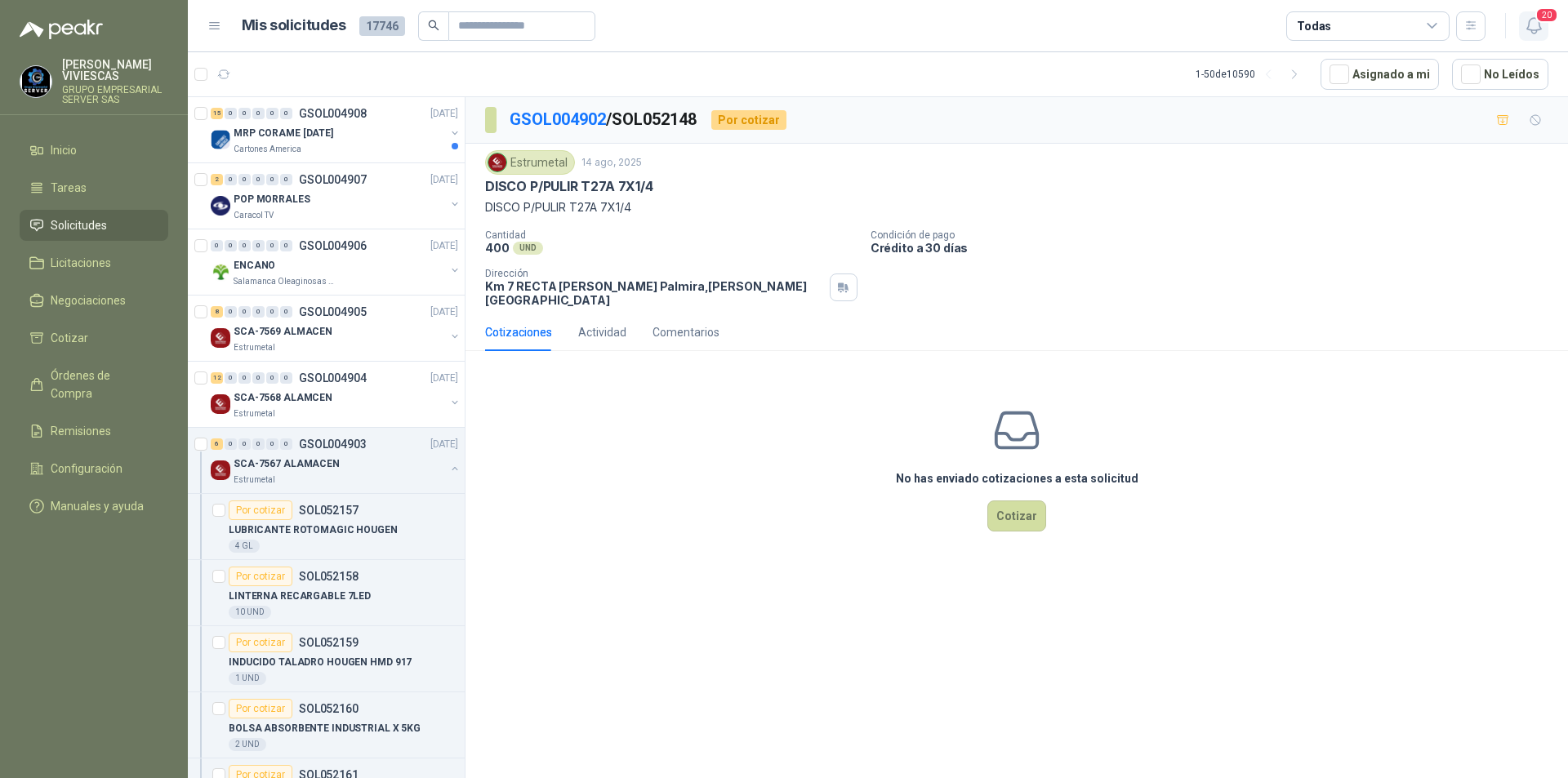
click at [1542, 28] on icon "button" at bounding box center [1534, 26] width 21 height 21
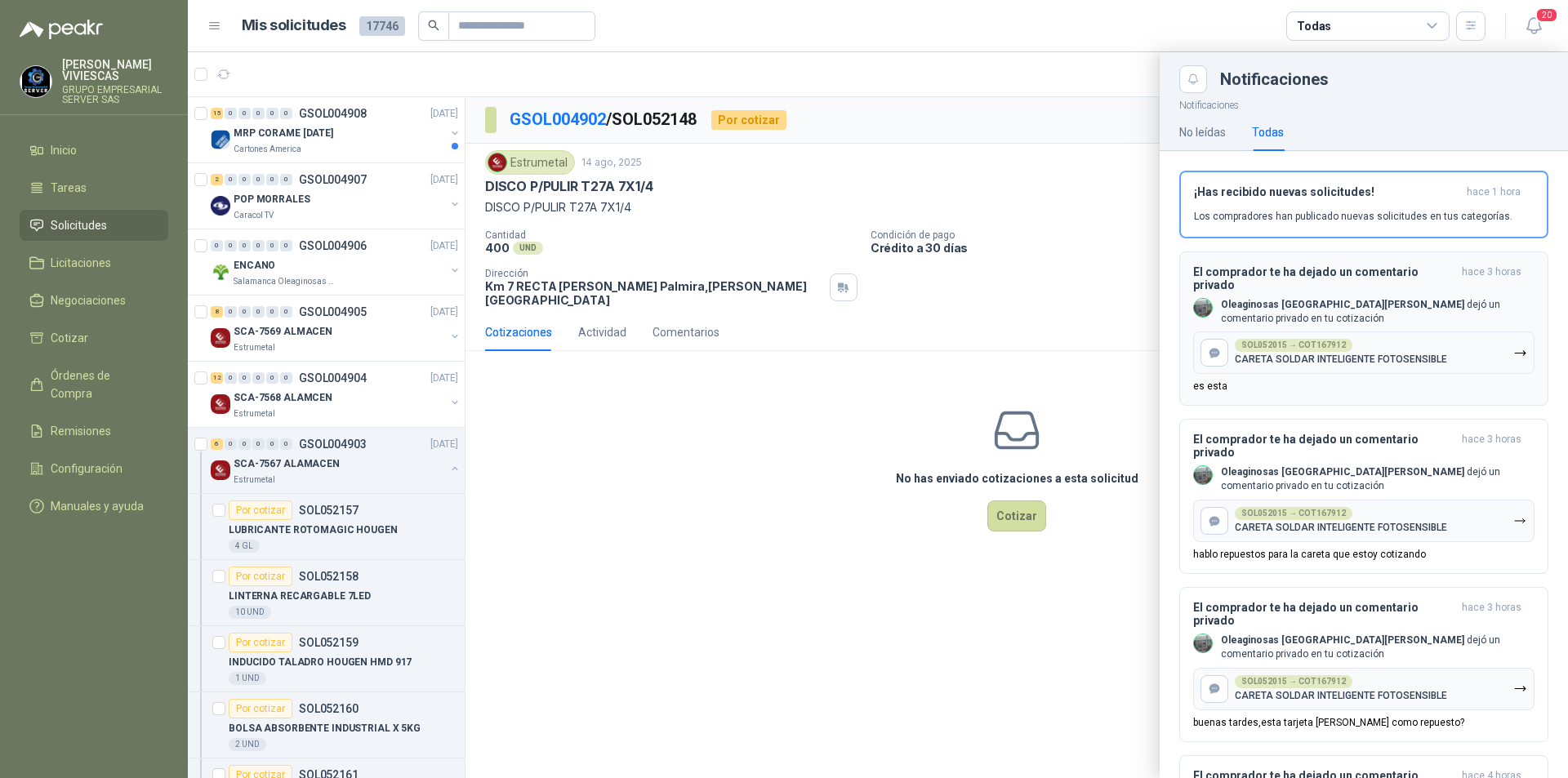
click at [1361, 354] on p "CARETA SOLDAR INTELIGENTE FOTOSENSIBLE" at bounding box center [1341, 359] width 212 height 11
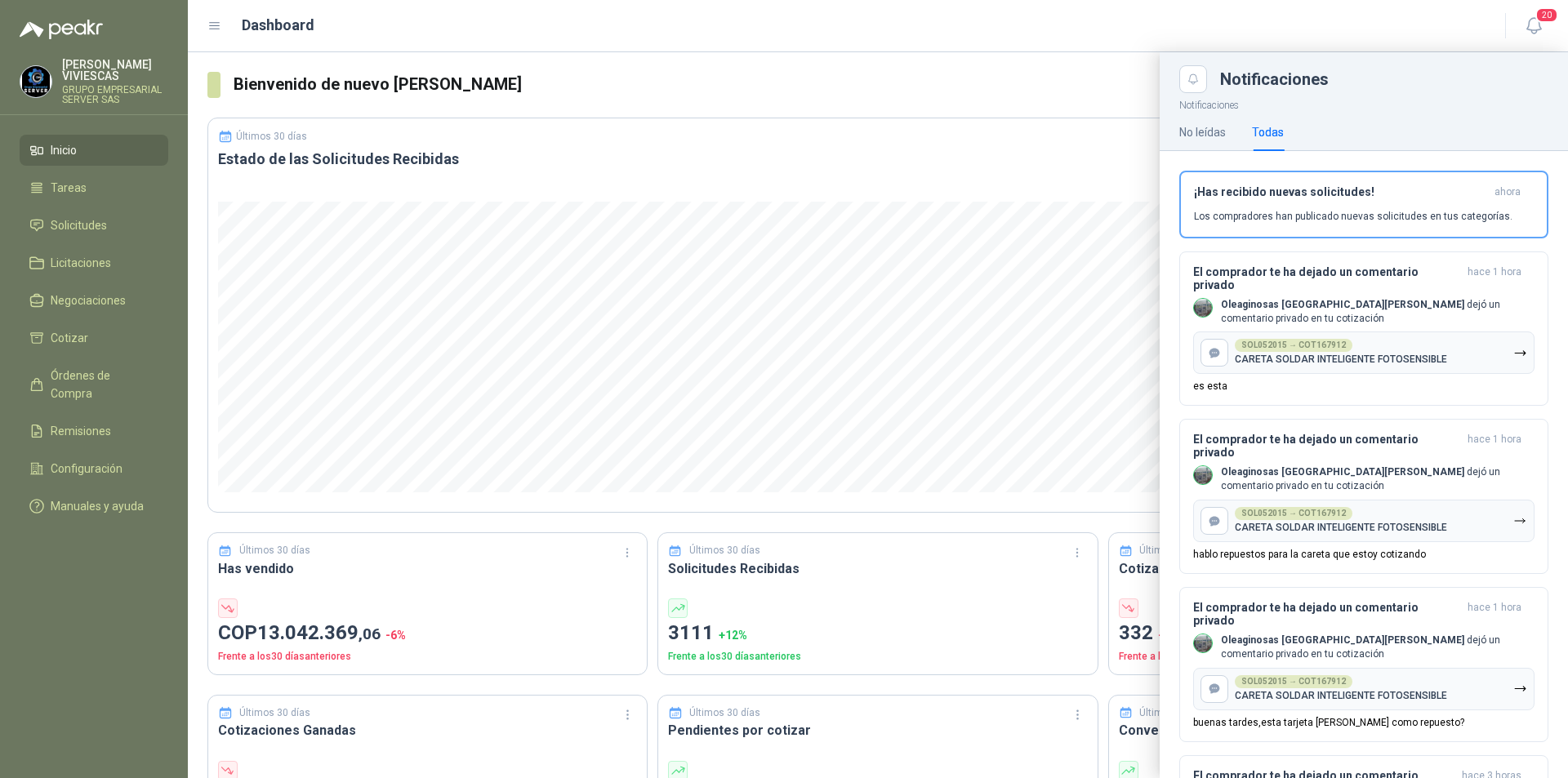
drag, startPoint x: 951, startPoint y: 253, endPoint x: 990, endPoint y: 234, distance: 43.4
click at [952, 252] on div at bounding box center [878, 415] width 1380 height 725
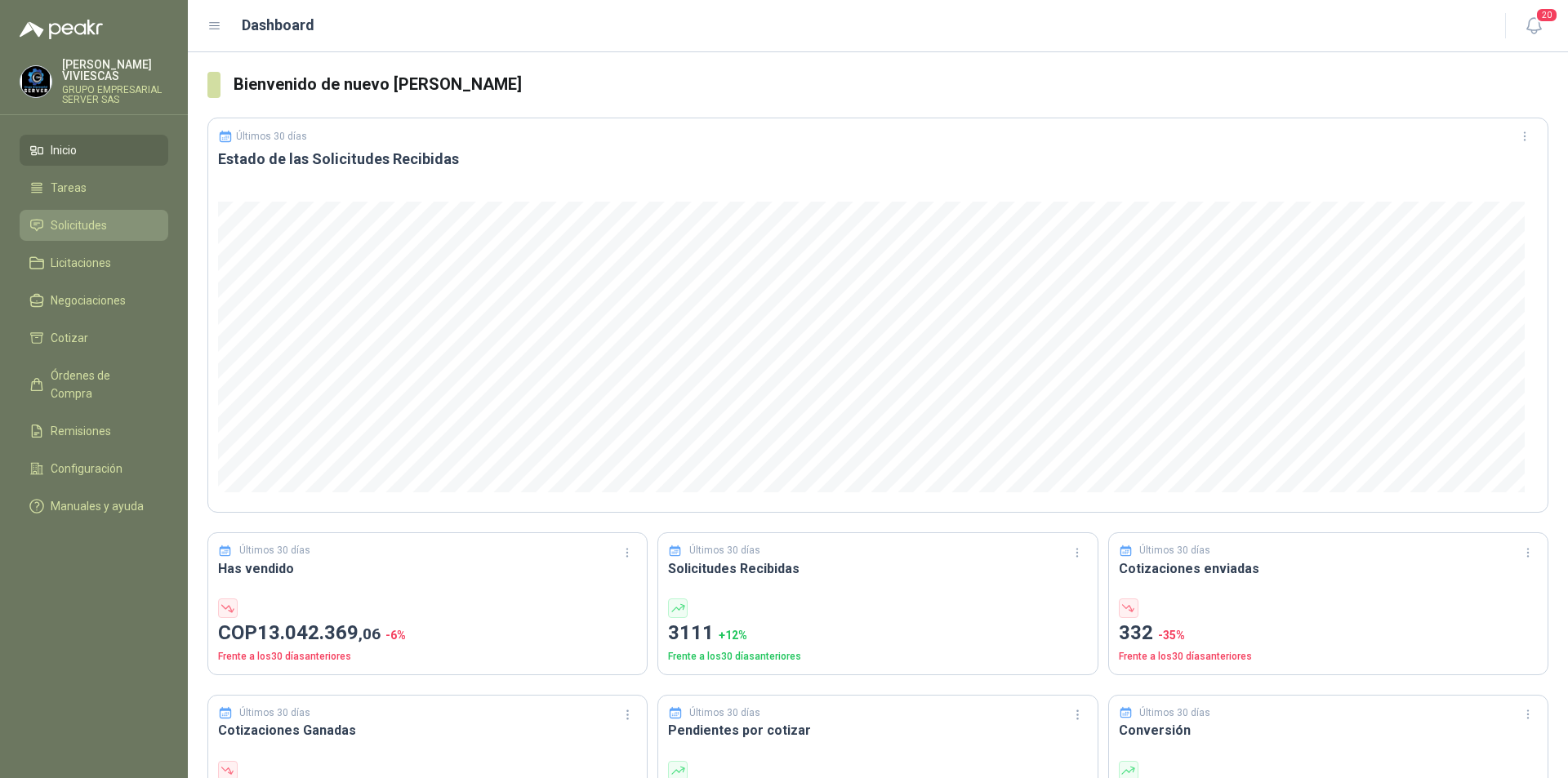
click at [79, 224] on span "Solicitudes" at bounding box center [79, 225] width 56 height 18
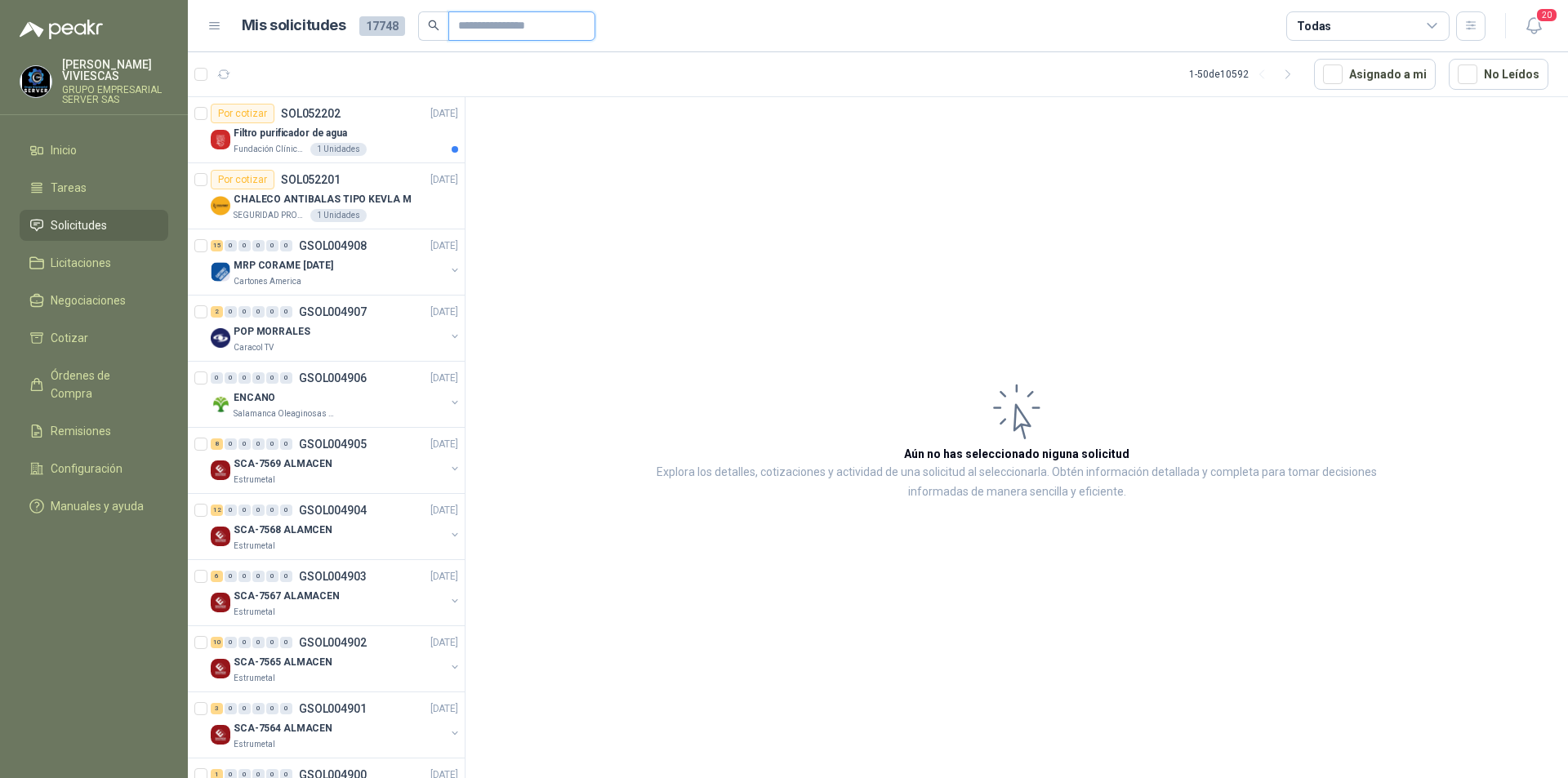
click at [462, 25] on input "text" at bounding box center [515, 26] width 114 height 28
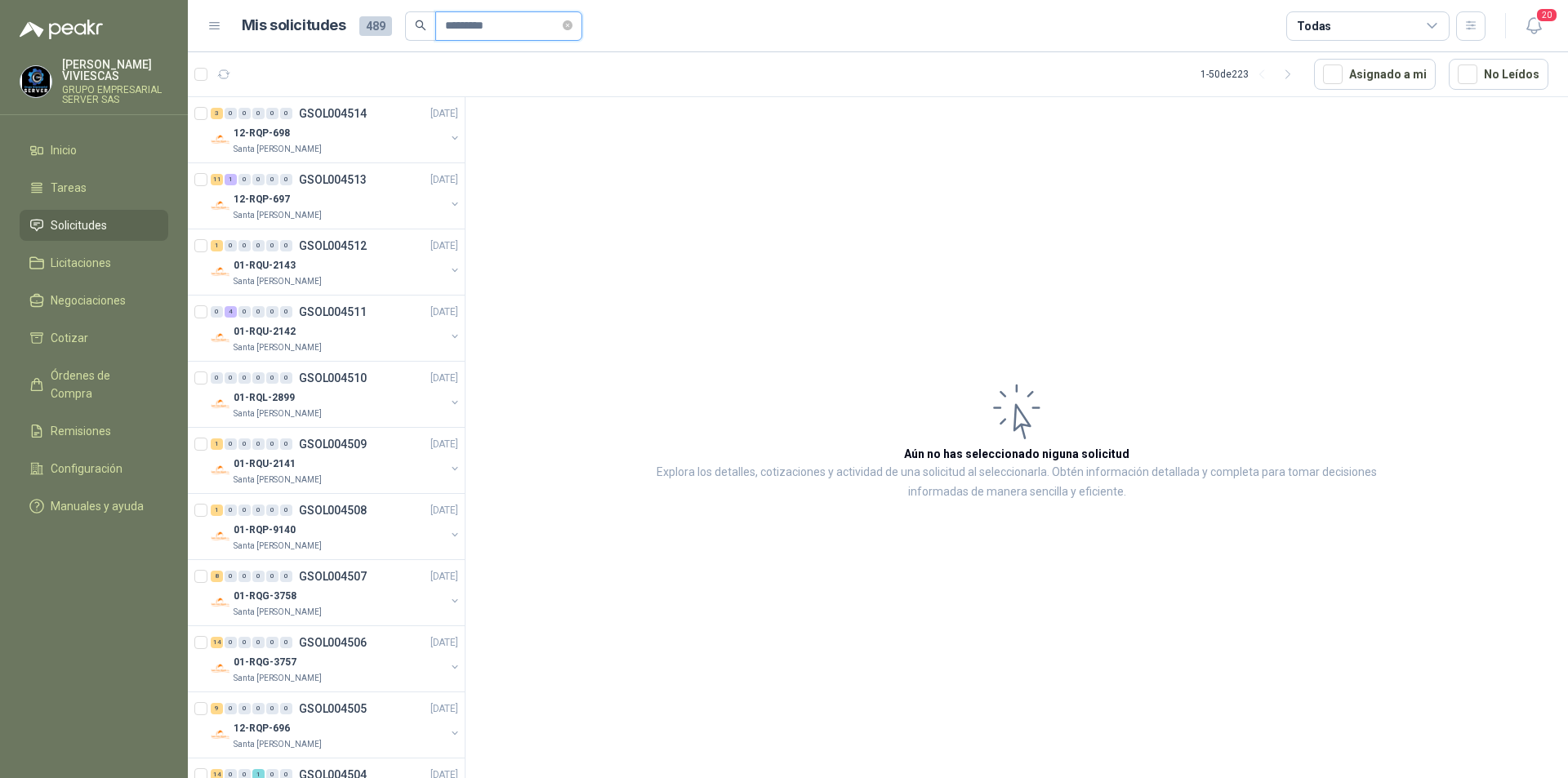
type input "*********"
click at [435, 28] on span "*********" at bounding box center [508, 26] width 147 height 29
click at [416, 23] on icon "search" at bounding box center [420, 25] width 11 height 11
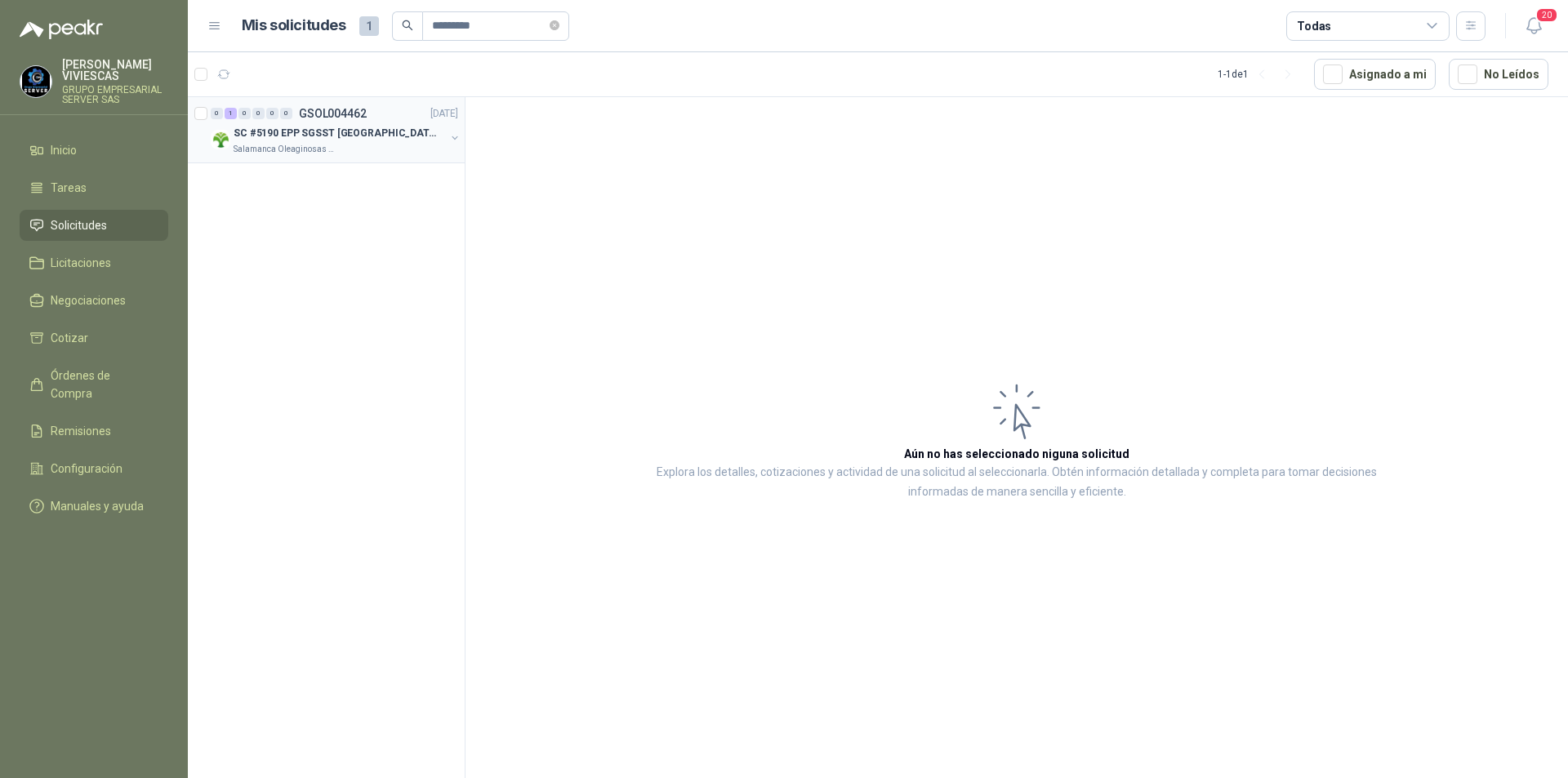
click at [305, 141] on p "SC #5190 EPP SGSST SALAMANCA" at bounding box center [336, 134] width 204 height 16
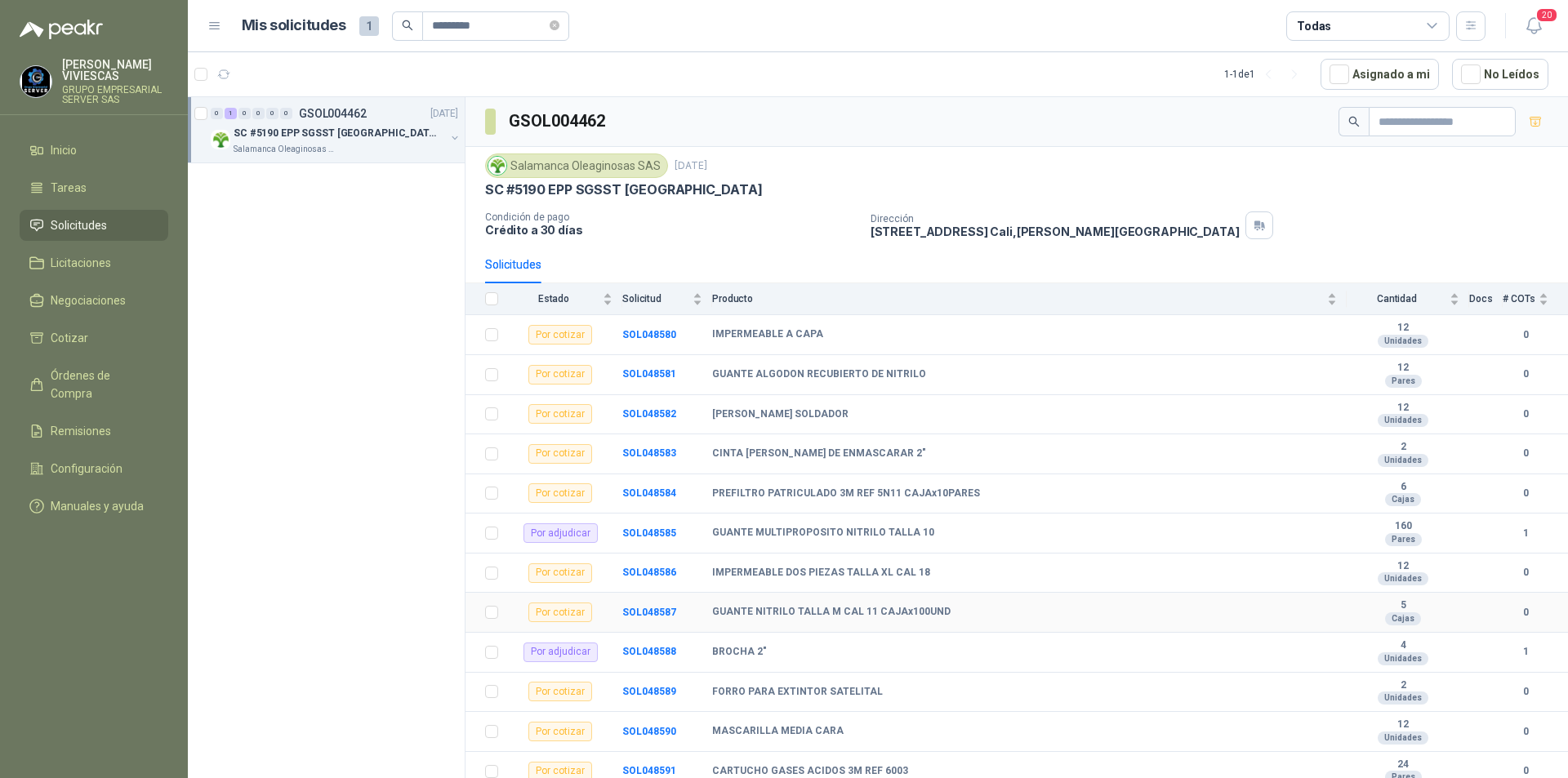
scroll to position [163, 0]
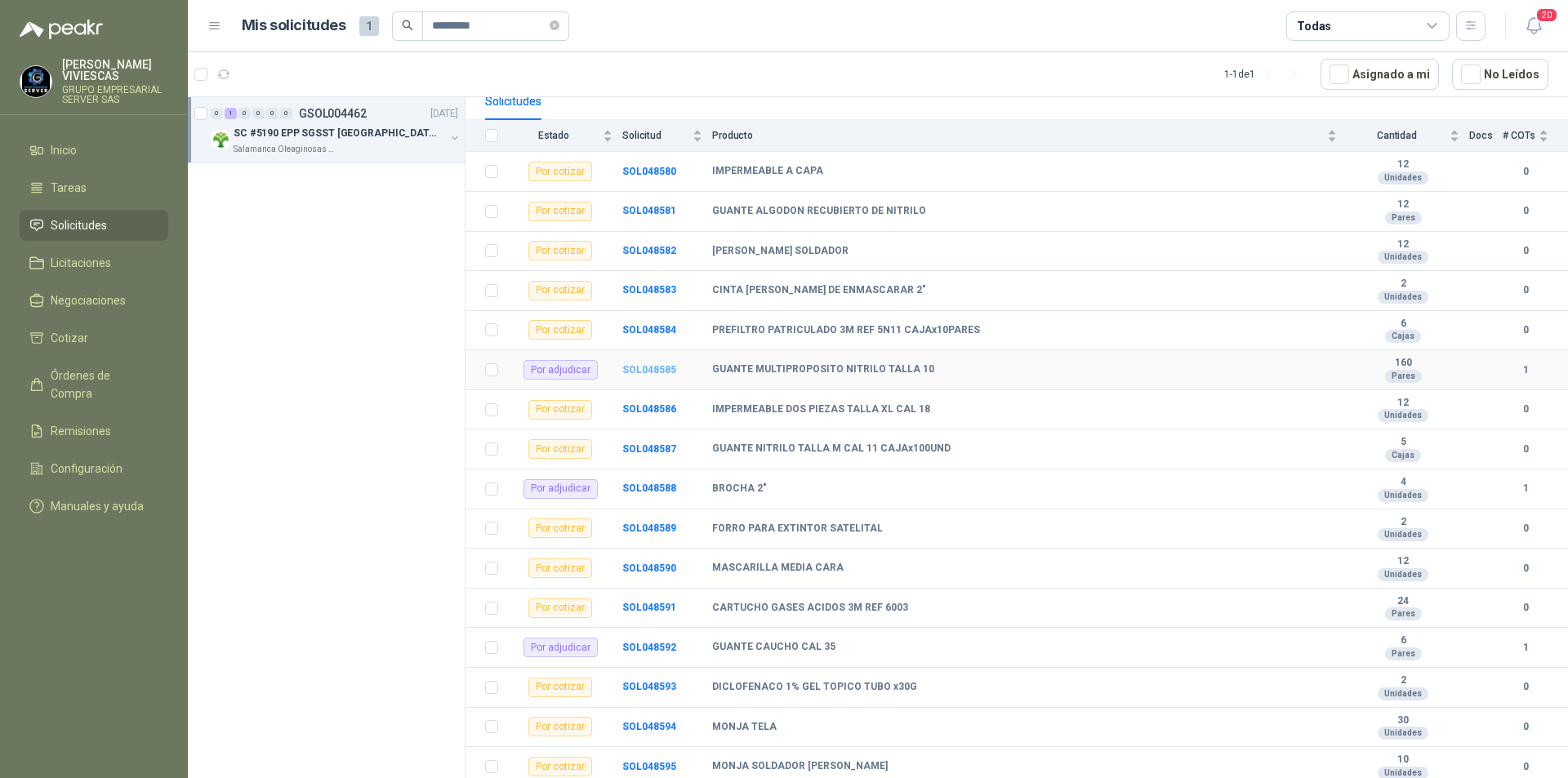
click at [652, 368] on b "SOL048585" at bounding box center [649, 369] width 54 height 11
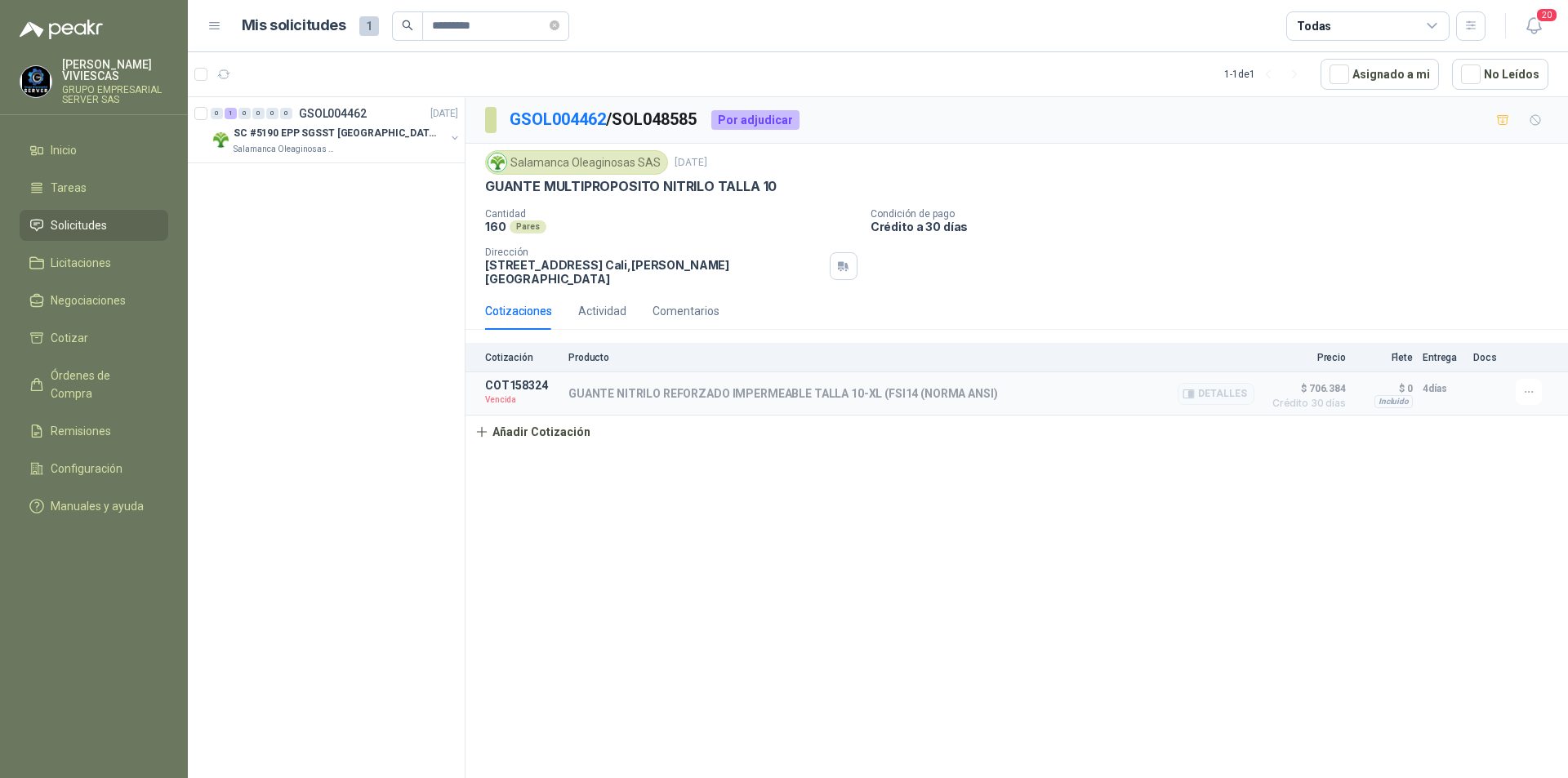
click at [1540, 373] on article "COT158324 Vencida GUANTE NITRILO REFORZADO IMPERMEABLE TALLA 10-XL (FSI14 (NORM…" at bounding box center [1016, 394] width 1102 height 43
click at [1533, 386] on icon "button" at bounding box center [1529, 392] width 14 height 14
click at [1469, 348] on button "Re-cotizar" at bounding box center [1496, 344] width 130 height 26
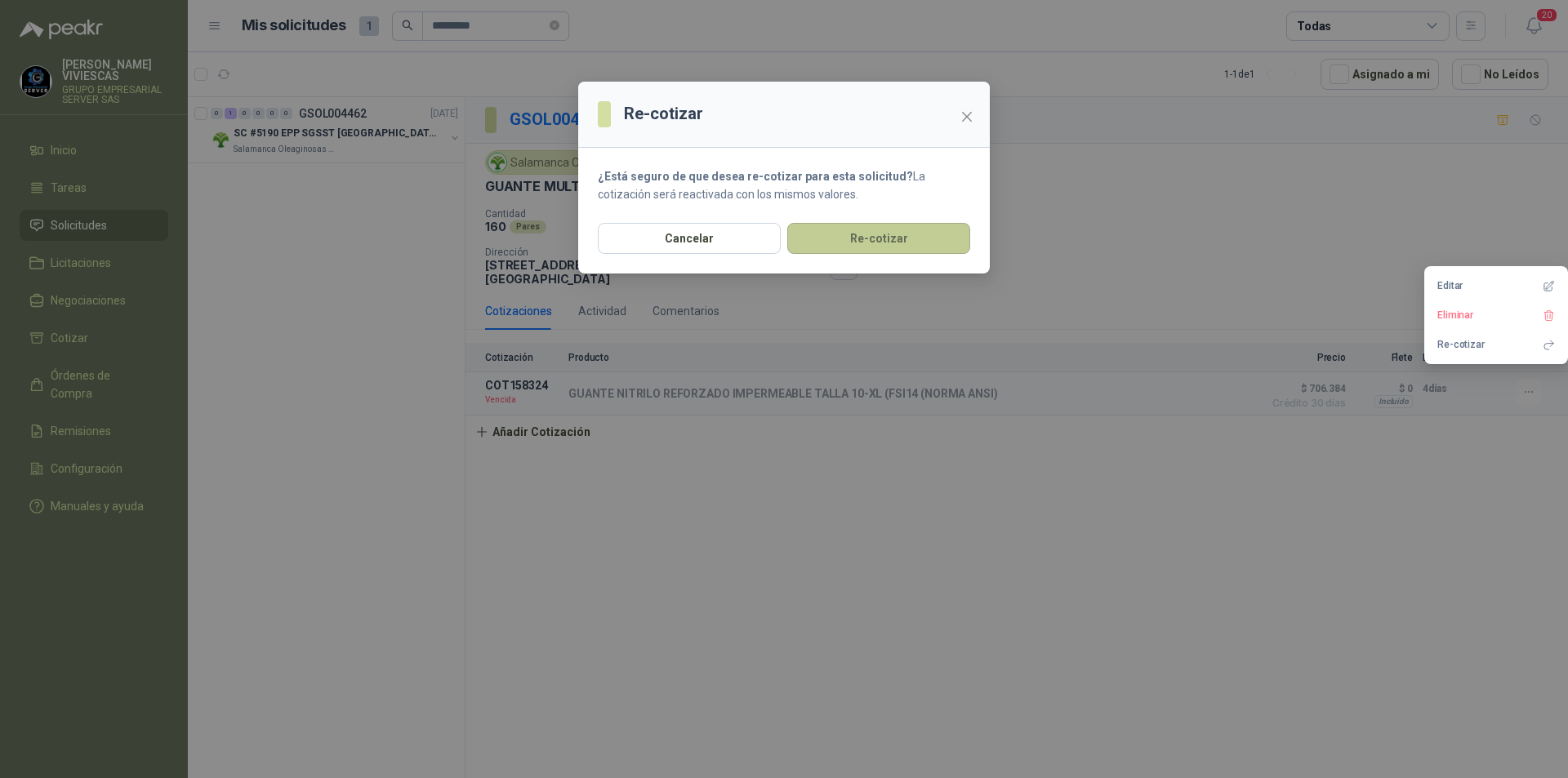
click at [885, 238] on button "Re-cotizar" at bounding box center [878, 238] width 183 height 31
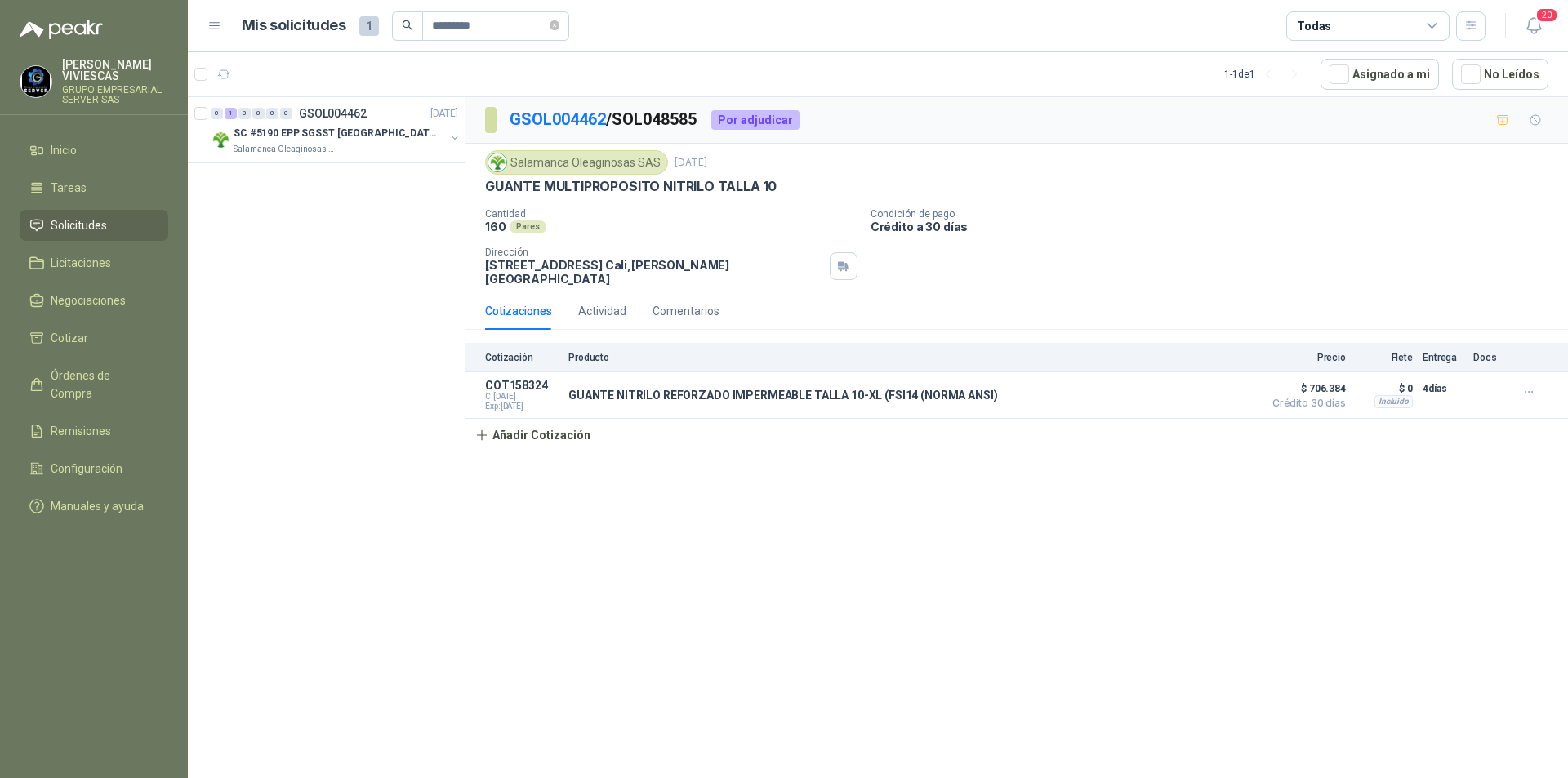
drag, startPoint x: 585, startPoint y: 660, endPoint x: 556, endPoint y: 641, distance: 34.7
click at [582, 656] on div "GSOL004462 / SOL048585 Por adjudicar Salamanca Oleaginosas SAS 14 jul, 2025 GUA…" at bounding box center [1016, 441] width 1102 height 687
